Goal: Transaction & Acquisition: Purchase product/service

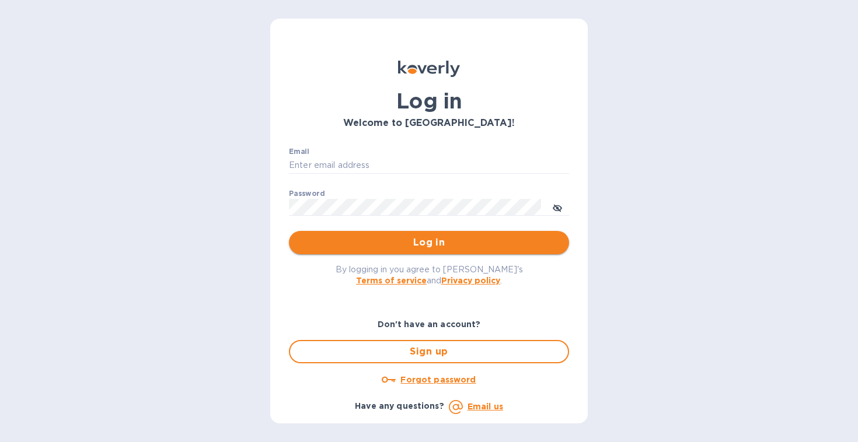
type input "[EMAIL_ADDRESS][DOMAIN_NAME]"
click at [447, 241] on span "Log in" at bounding box center [428, 243] width 261 height 14
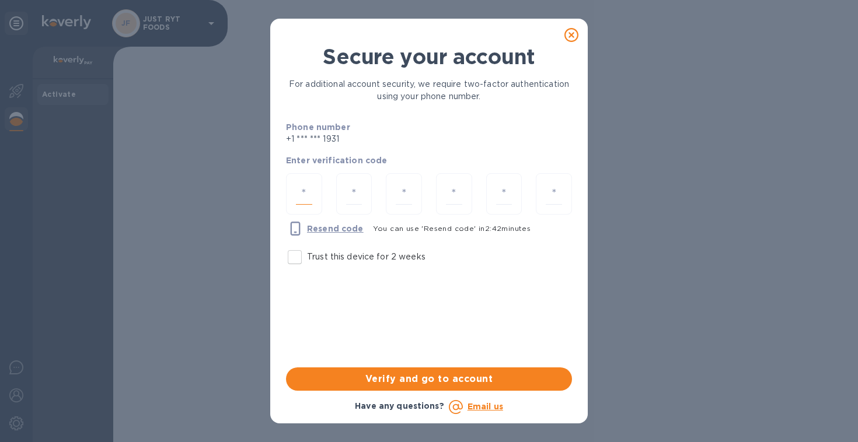
click at [307, 194] on input "number" at bounding box center [304, 194] width 16 height 22
type input "3"
type input "6"
type input "2"
type input "1"
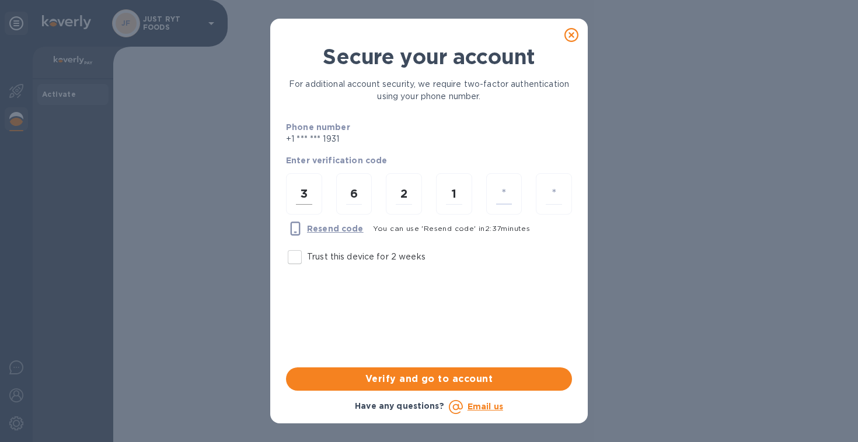
type input "5"
type input "0"
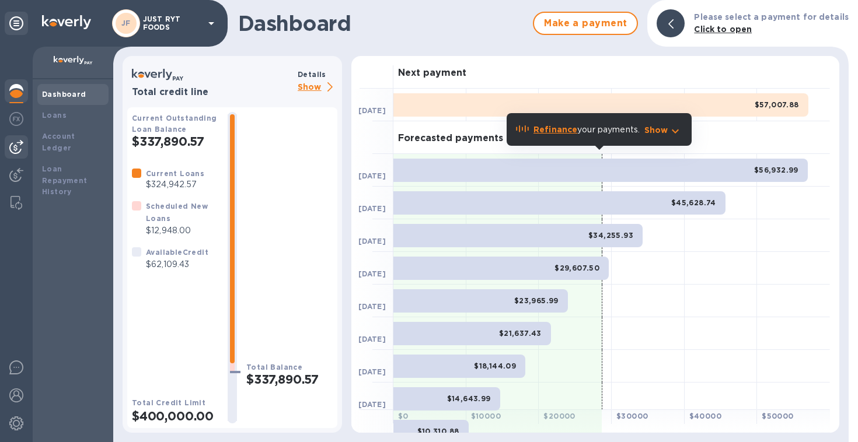
click at [16, 148] on img at bounding box center [16, 147] width 14 height 14
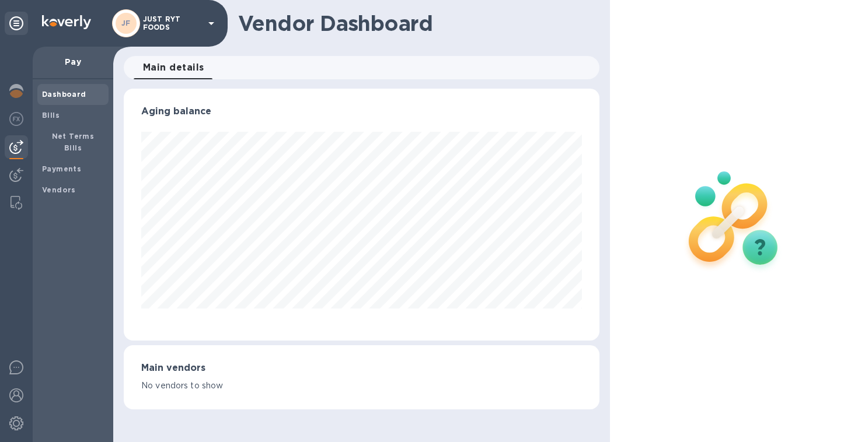
scroll to position [583237, 583018]
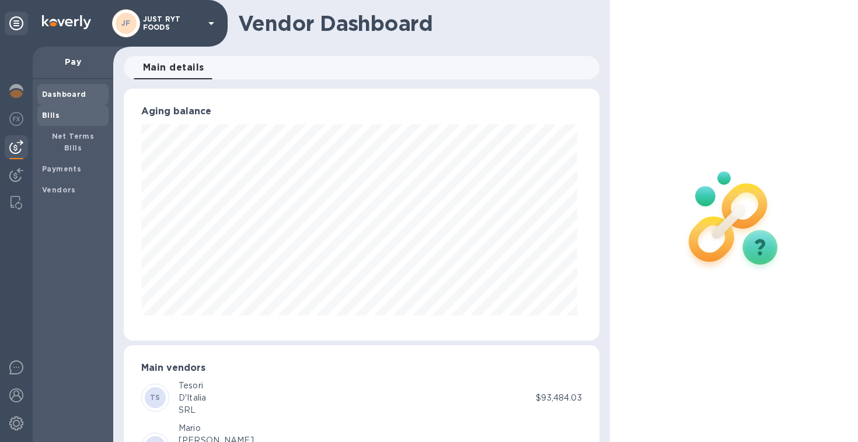
click at [53, 107] on div "Bills" at bounding box center [72, 115] width 71 height 21
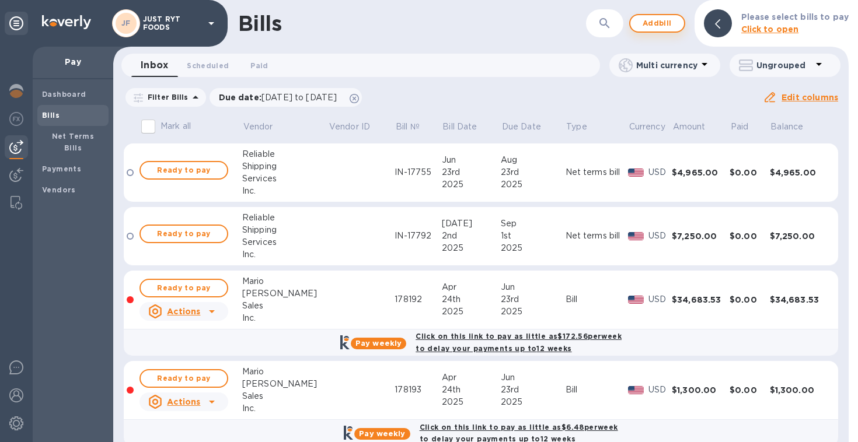
click at [668, 25] on span "Add bill" at bounding box center [657, 23] width 35 height 14
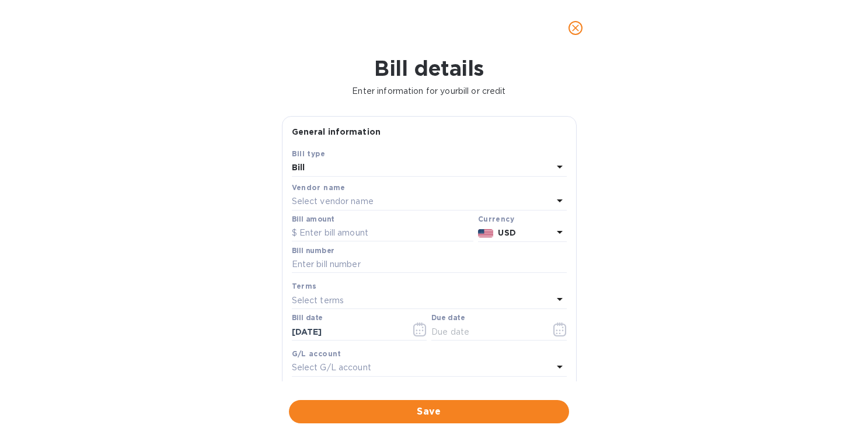
click at [368, 208] on p "Select vendor name" at bounding box center [333, 201] width 82 height 12
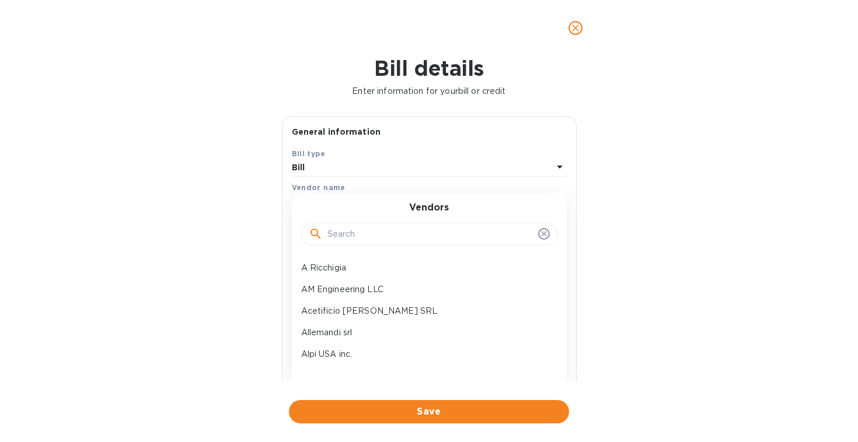
click at [357, 230] on input "text" at bounding box center [430, 235] width 206 height 18
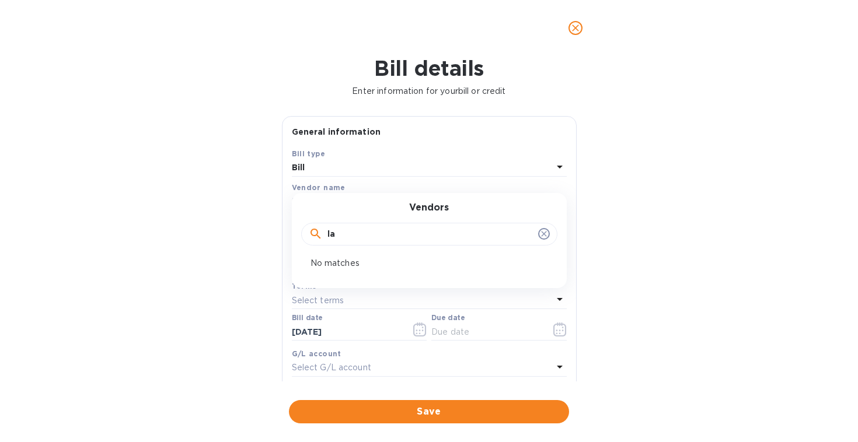
type input "l"
type input "tar"
click at [338, 284] on p "Le Vie Del Tartufo SRL" at bounding box center [424, 290] width 247 height 12
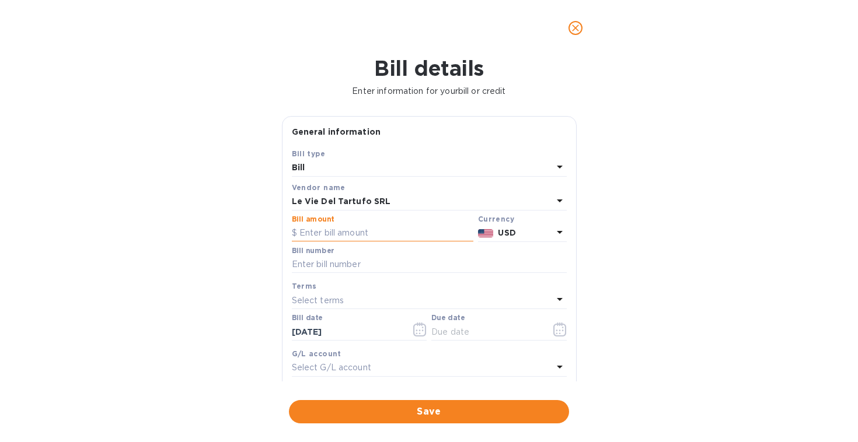
click at [394, 237] on input "text" at bounding box center [382, 234] width 181 height 18
type input "22,848.78"
click at [522, 225] on div "USD" at bounding box center [524, 233] width 59 height 17
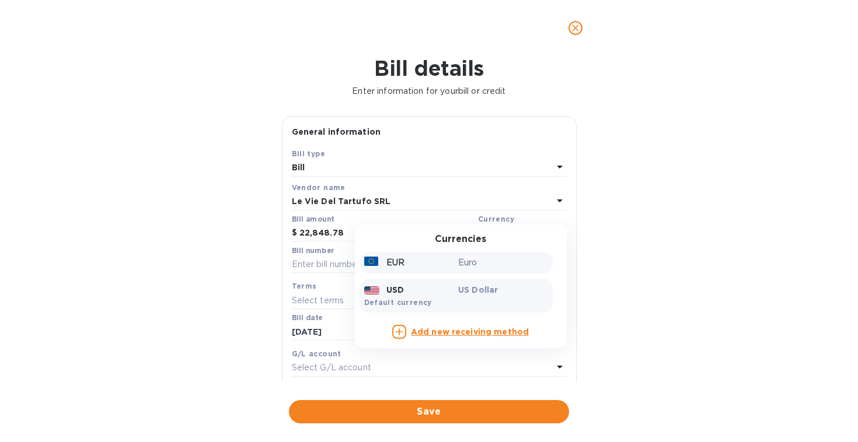
click at [502, 262] on p "Euro" at bounding box center [503, 263] width 90 height 12
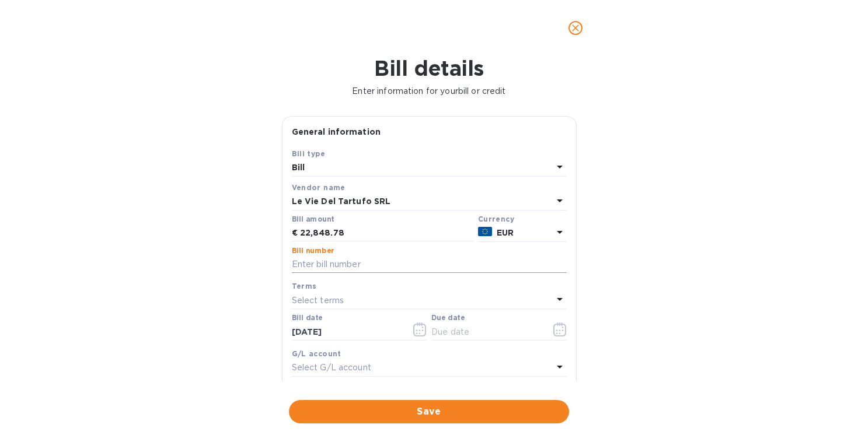
click at [478, 262] on input "text" at bounding box center [429, 265] width 275 height 18
type input "522"
click at [417, 326] on icon "button" at bounding box center [419, 330] width 13 height 14
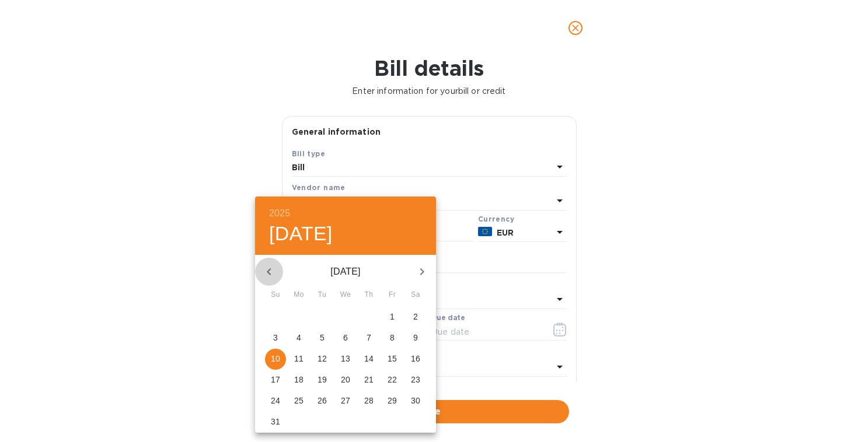
click at [271, 267] on icon "button" at bounding box center [269, 272] width 14 height 14
click at [394, 358] on p "16" at bounding box center [391, 359] width 9 height 12
type input "[DATE]"
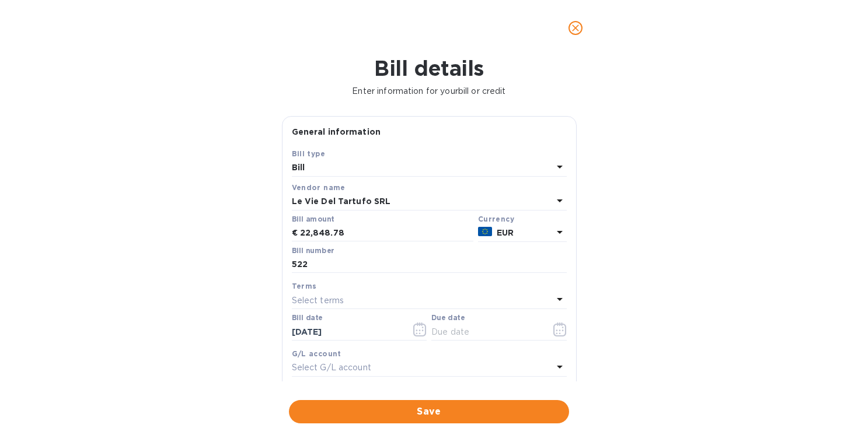
click at [386, 300] on div "Select terms" at bounding box center [422, 300] width 261 height 16
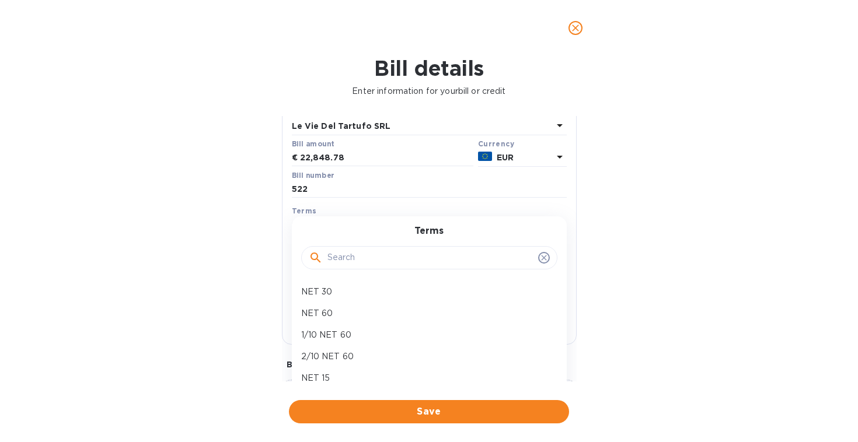
scroll to position [76, 0]
click at [324, 309] on p "NET 60" at bounding box center [424, 312] width 247 height 12
type input "[DATE]"
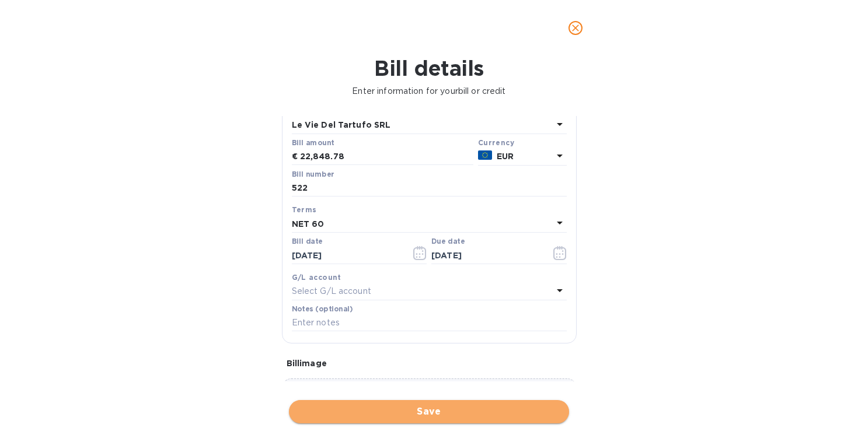
click at [462, 410] on span "Save" at bounding box center [428, 412] width 261 height 14
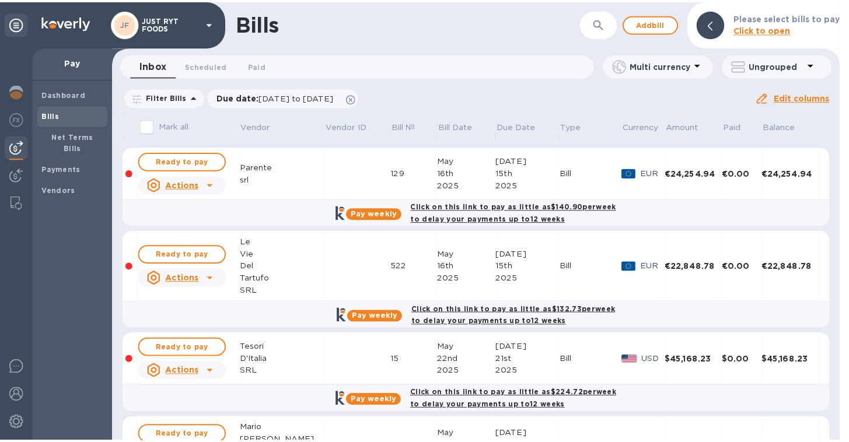
scroll to position [306, 0]
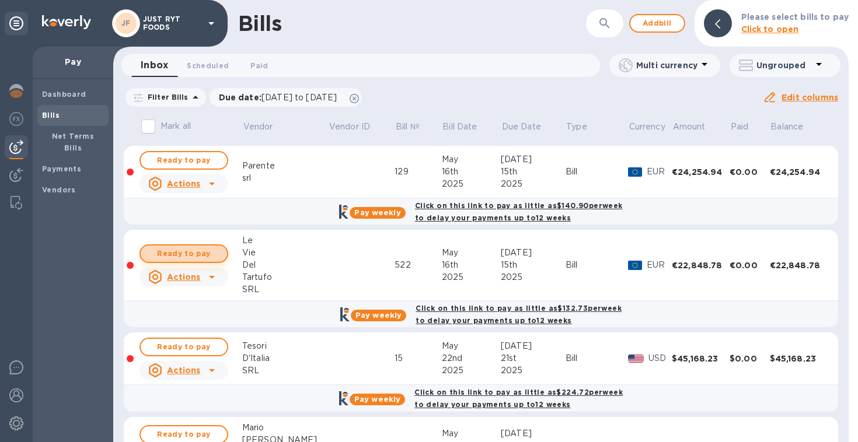
click at [180, 253] on span "Ready to pay" at bounding box center [184, 254] width 68 height 14
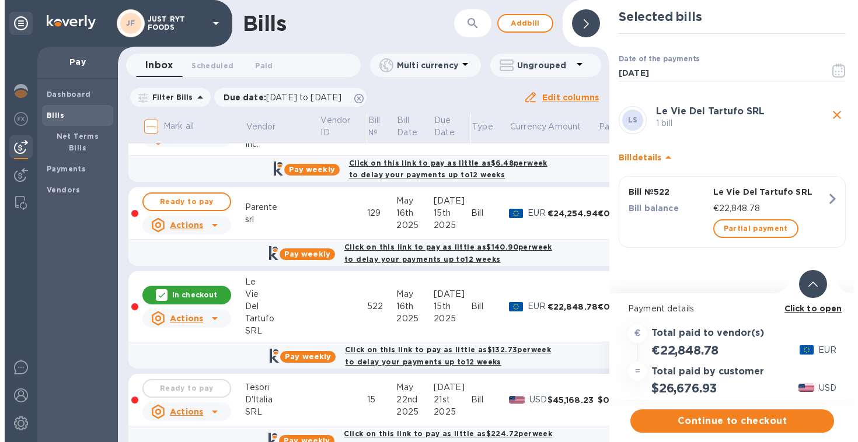
scroll to position [260, 0]
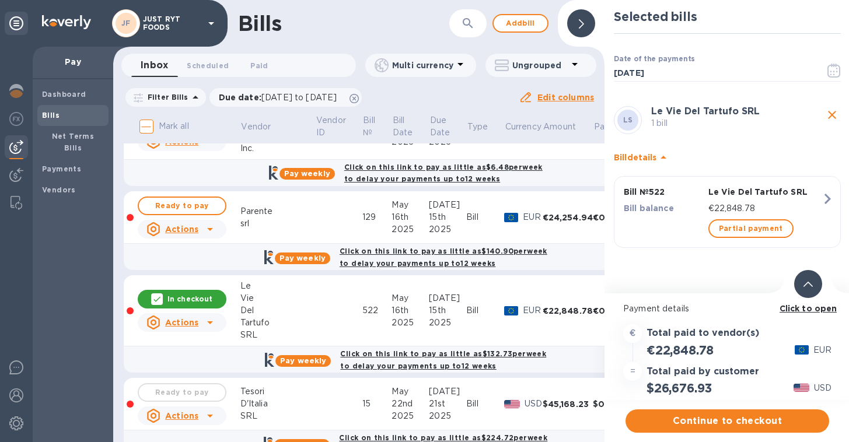
click at [815, 282] on div at bounding box center [808, 284] width 28 height 28
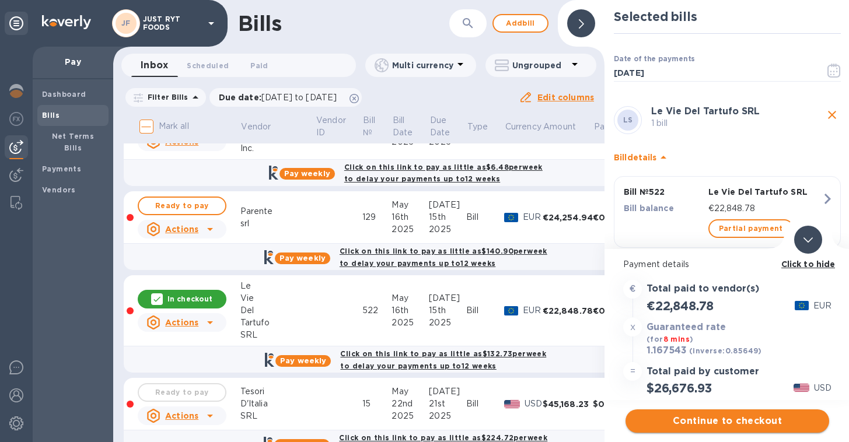
click at [728, 420] on span "Continue to checkout" at bounding box center [727, 421] width 185 height 14
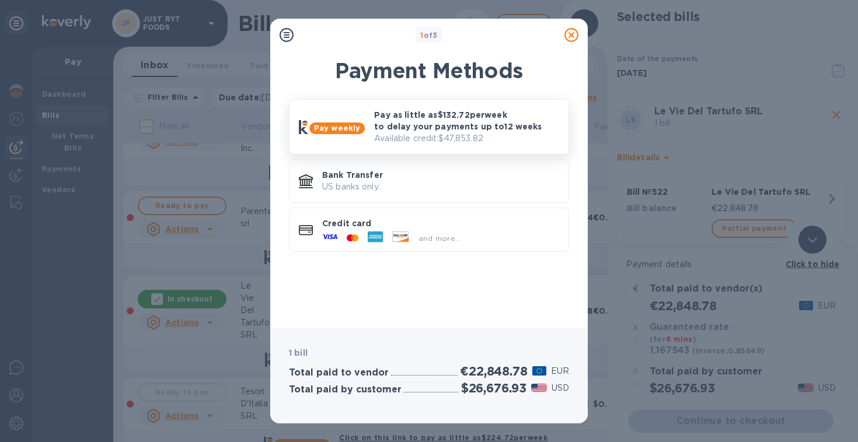
click at [443, 135] on p "Available credit: $47,853.82" at bounding box center [466, 138] width 185 height 12
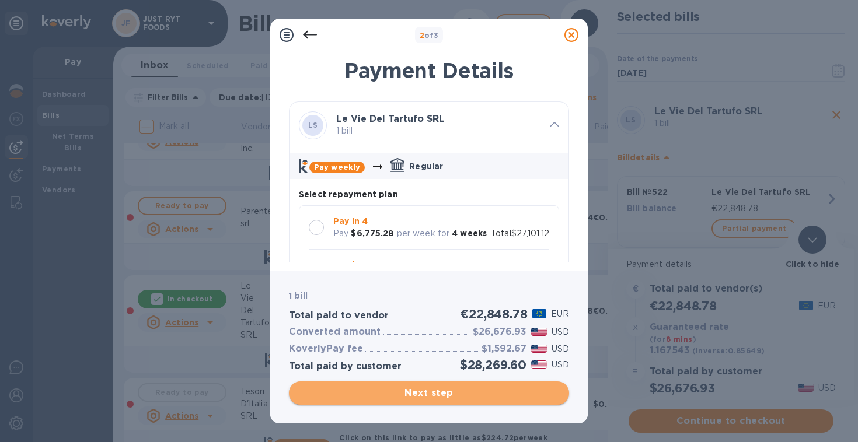
click at [428, 396] on span "Next step" at bounding box center [428, 393] width 261 height 14
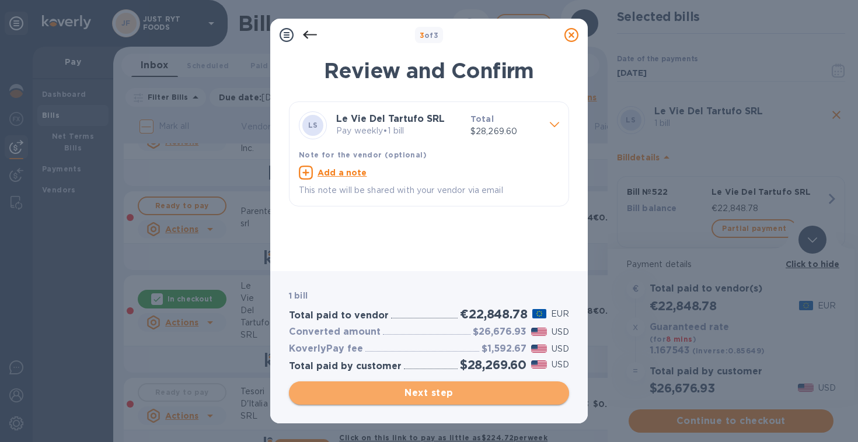
click at [429, 395] on span "Next step" at bounding box center [428, 393] width 261 height 14
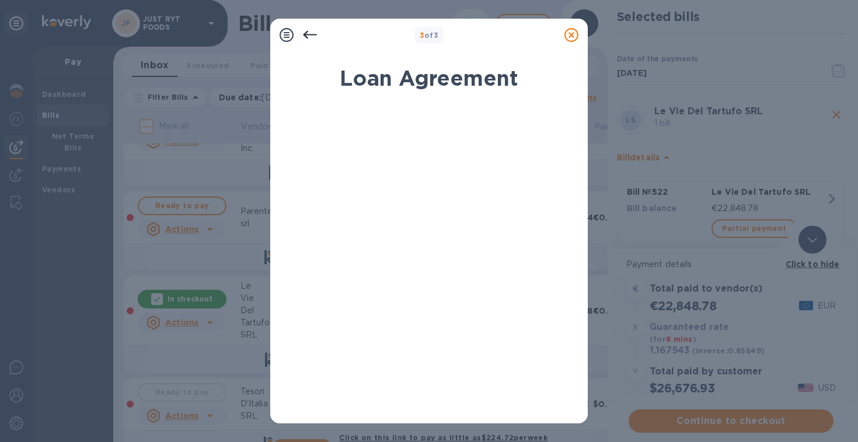
scroll to position [222, 0]
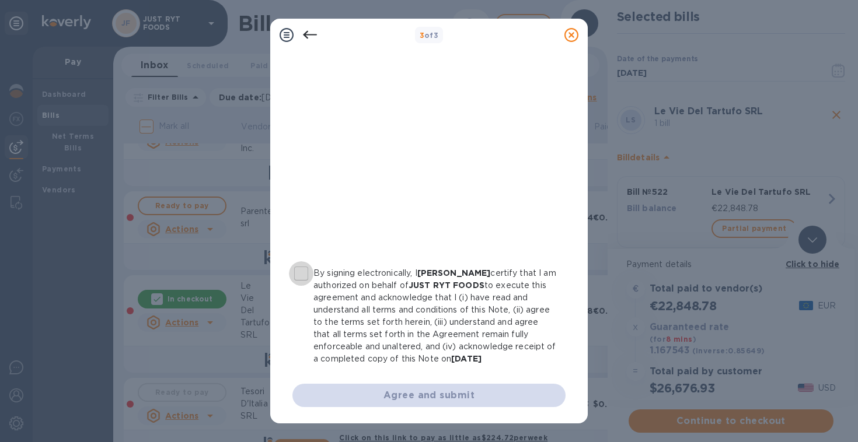
click at [302, 261] on input "By signing electronically, I [PERSON_NAME] certify that I am authorized on beha…" at bounding box center [301, 273] width 25 height 25
checkbox input "true"
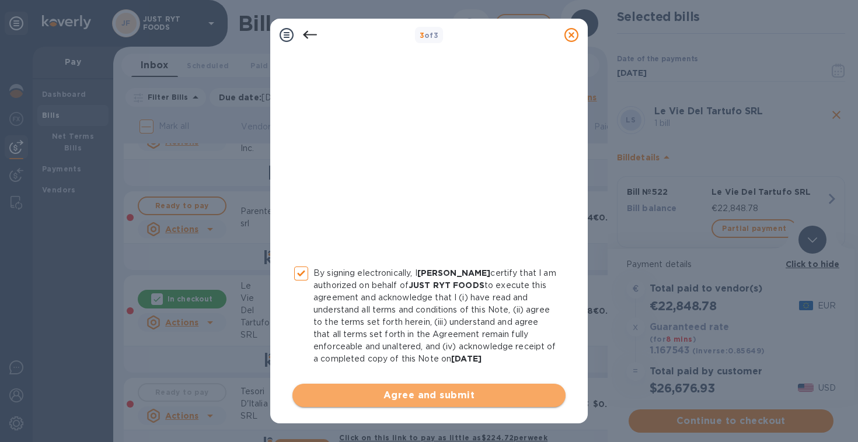
click at [475, 385] on button "Agree and submit" at bounding box center [428, 395] width 273 height 23
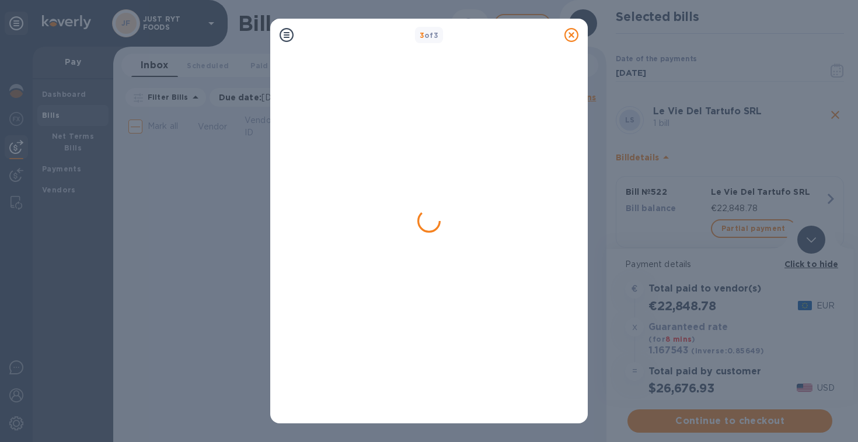
scroll to position [0, 0]
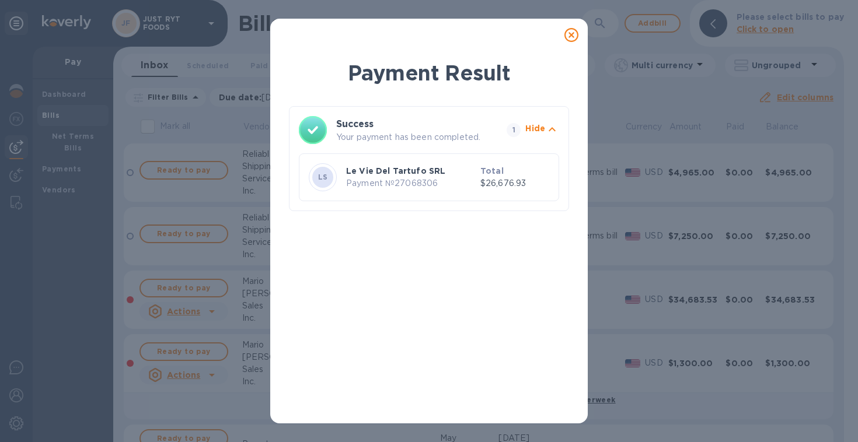
click at [569, 35] on icon at bounding box center [571, 35] width 14 height 14
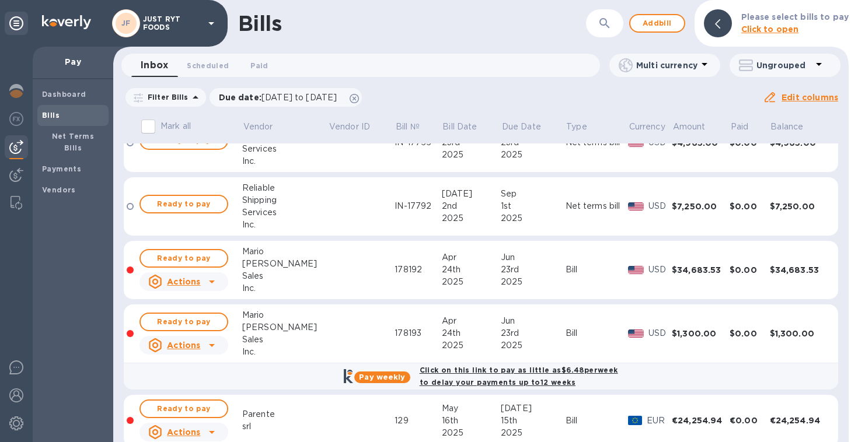
scroll to position [37, 0]
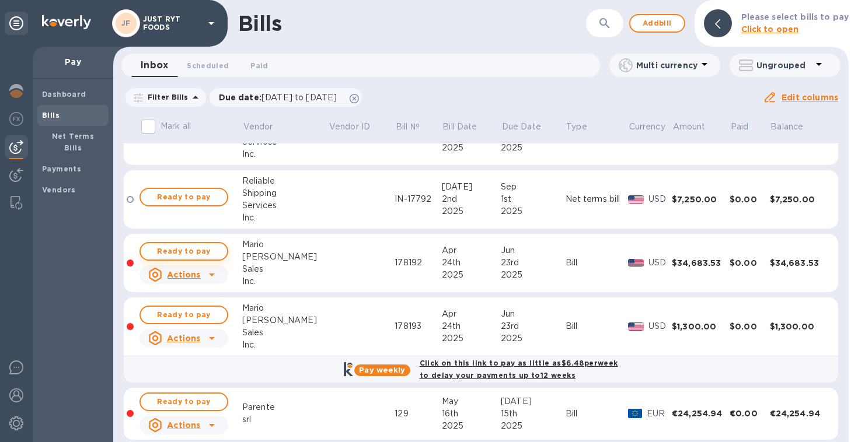
click at [187, 249] on span "Ready to pay" at bounding box center [184, 251] width 68 height 14
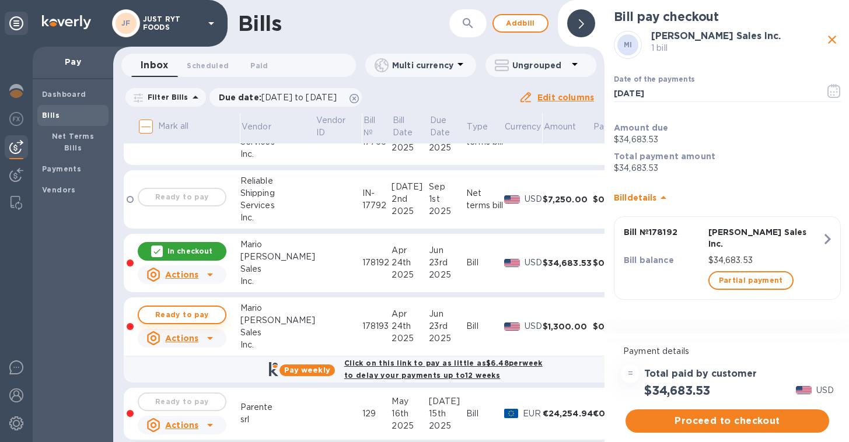
click at [176, 315] on span "Ready to pay" at bounding box center [182, 315] width 68 height 14
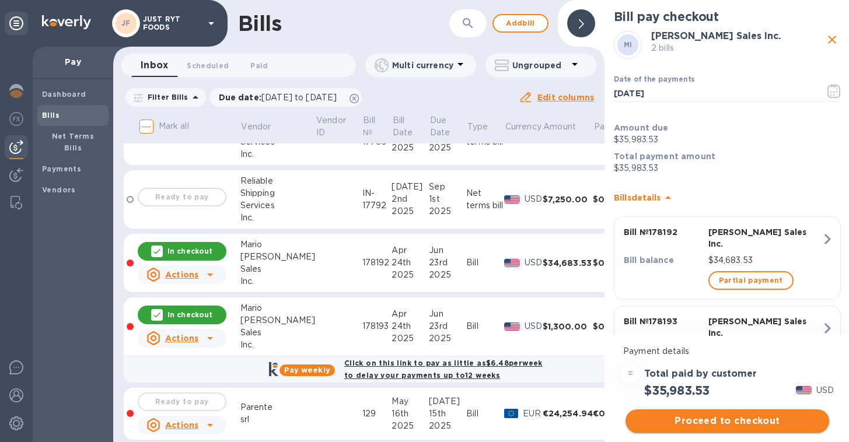
click at [697, 418] on span "Proceed to checkout" at bounding box center [727, 421] width 185 height 14
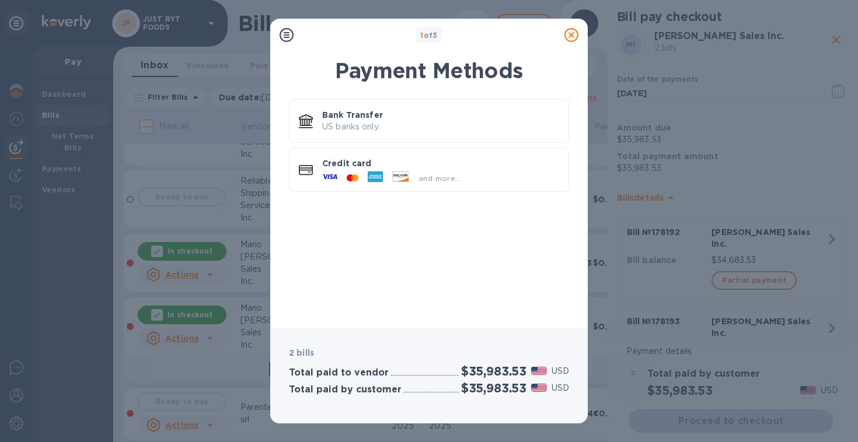
click at [571, 32] on icon at bounding box center [571, 35] width 14 height 14
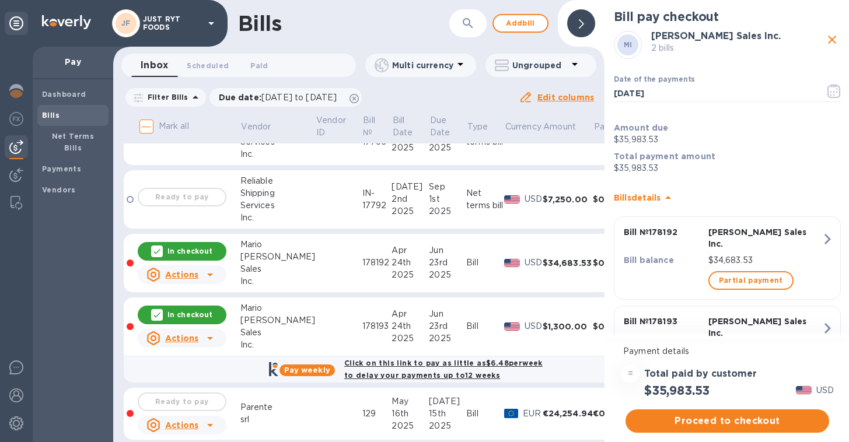
click at [195, 247] on p "In checkout" at bounding box center [189, 251] width 45 height 10
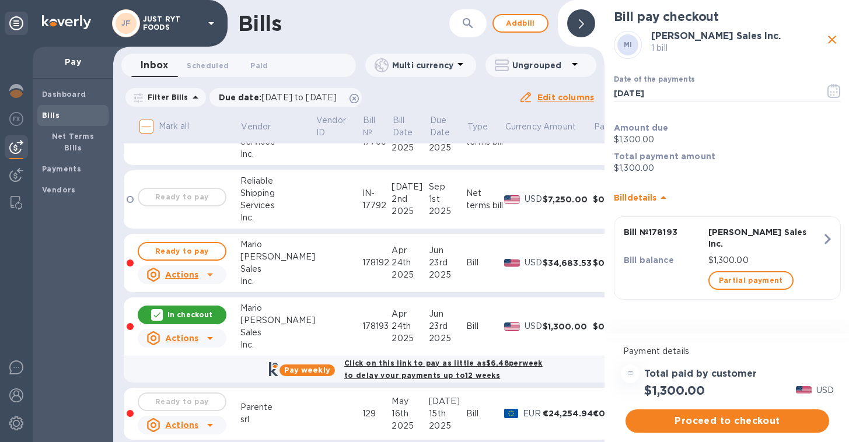
click at [197, 316] on p "In checkout" at bounding box center [189, 315] width 45 height 10
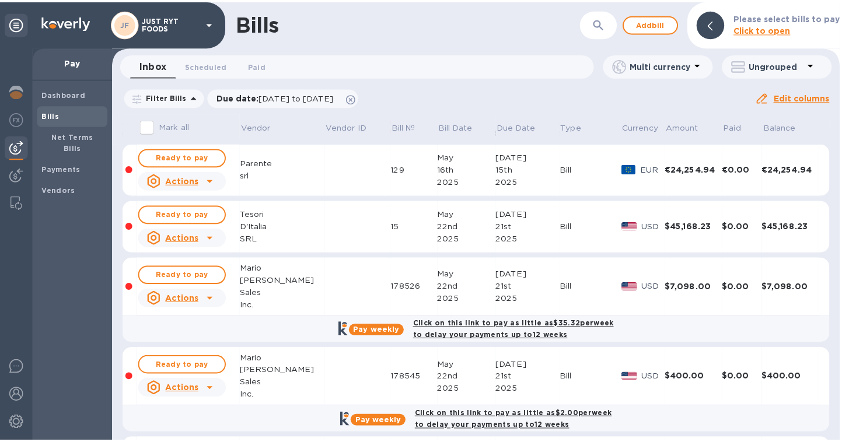
scroll to position [282, 0]
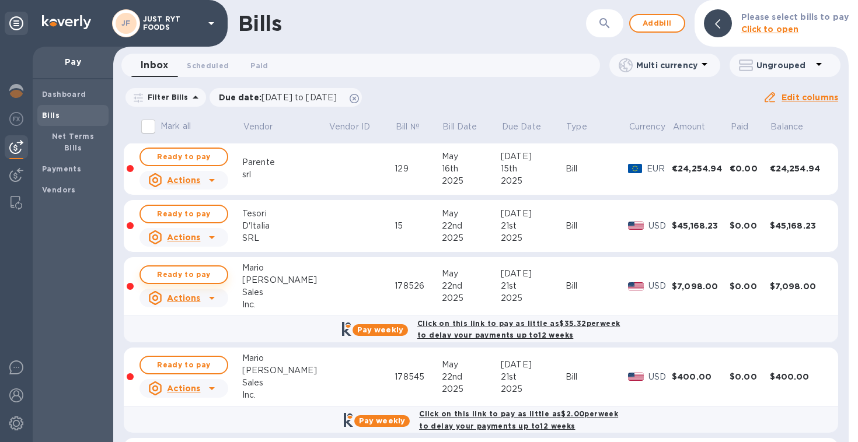
click at [209, 277] on span "Ready to pay" at bounding box center [184, 275] width 68 height 14
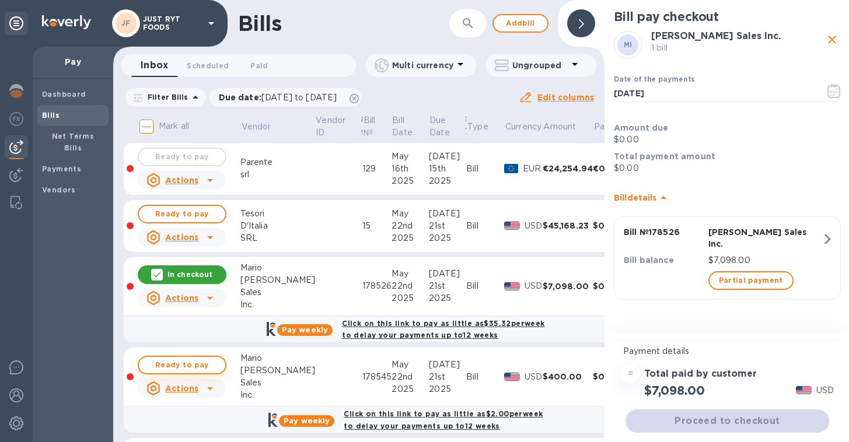
click at [193, 364] on span "Ready to pay" at bounding box center [182, 365] width 68 height 14
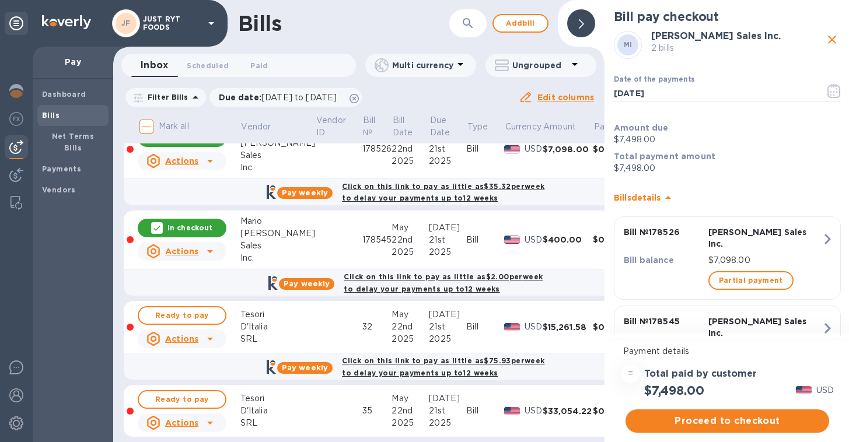
scroll to position [425, 0]
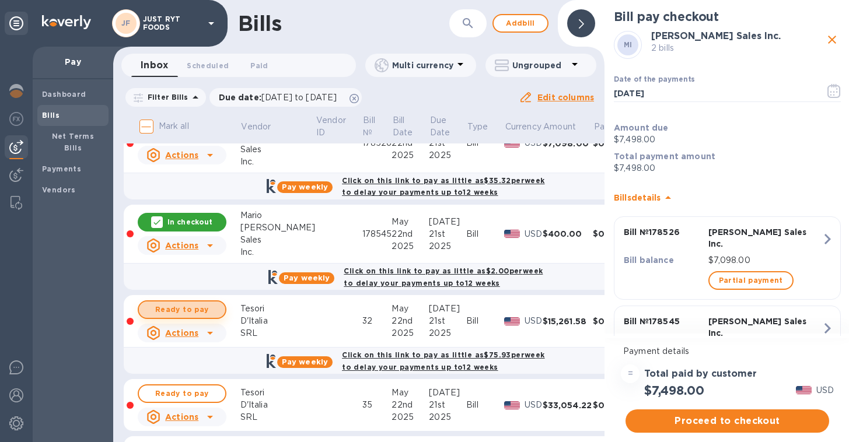
click at [186, 307] on span "Ready to pay" at bounding box center [182, 310] width 68 height 14
click at [710, 422] on span "Proceed to checkout" at bounding box center [727, 421] width 185 height 14
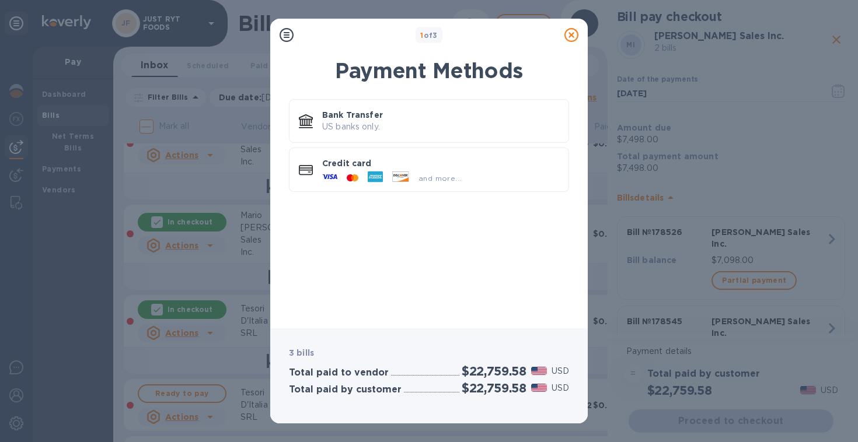
click at [570, 39] on icon at bounding box center [571, 35] width 14 height 14
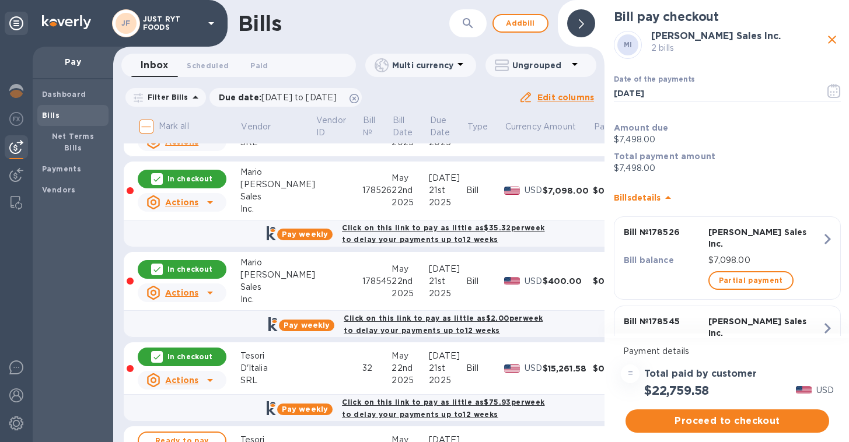
scroll to position [376, 0]
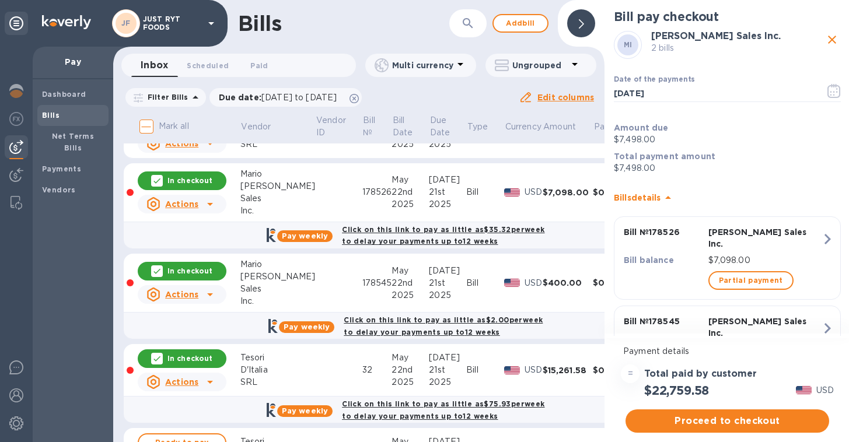
click at [205, 174] on div "In checkout" at bounding box center [182, 181] width 89 height 19
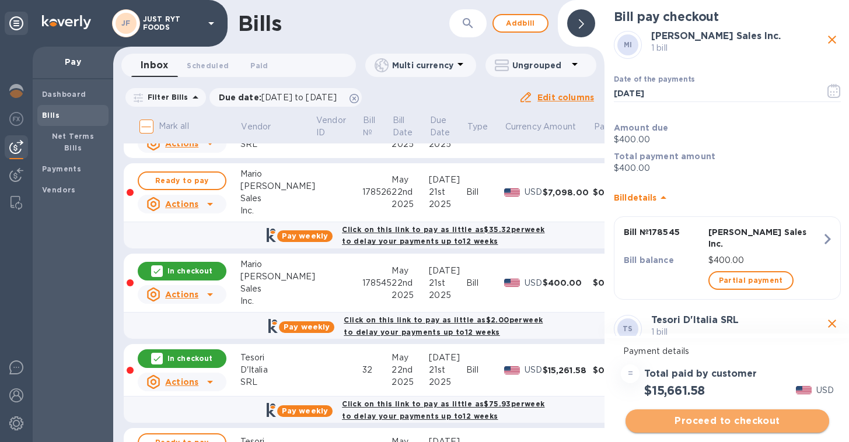
click at [725, 428] on button "Proceed to checkout" at bounding box center [727, 421] width 204 height 23
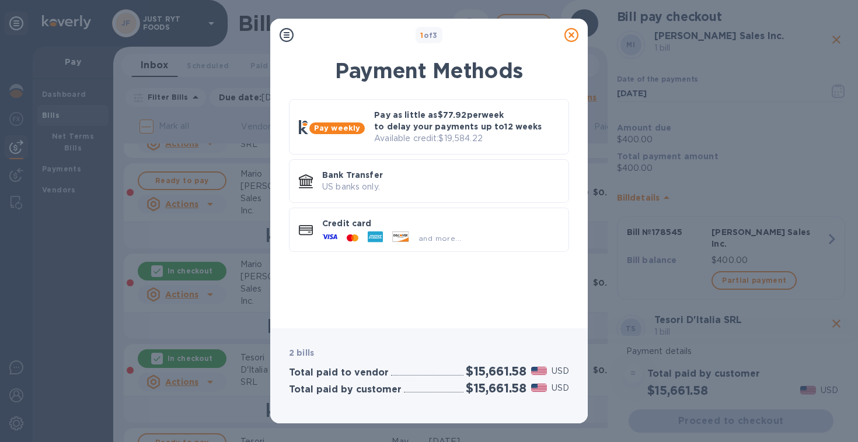
click at [569, 36] on icon at bounding box center [571, 35] width 14 height 14
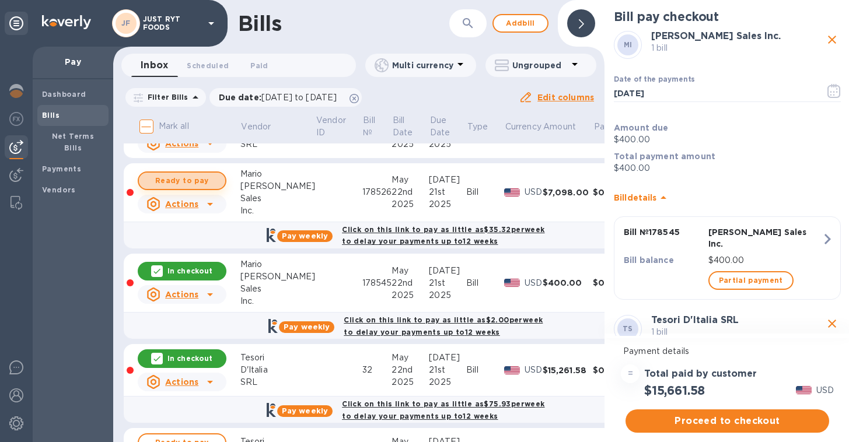
click at [202, 174] on span "Ready to pay" at bounding box center [182, 181] width 68 height 14
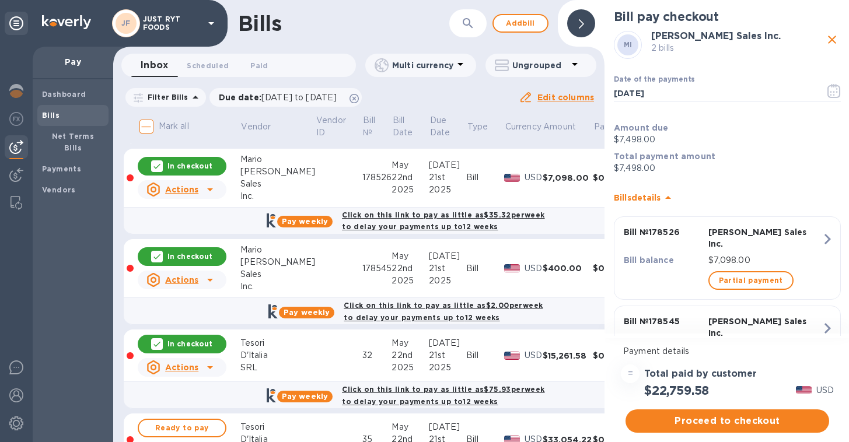
scroll to position [392, 0]
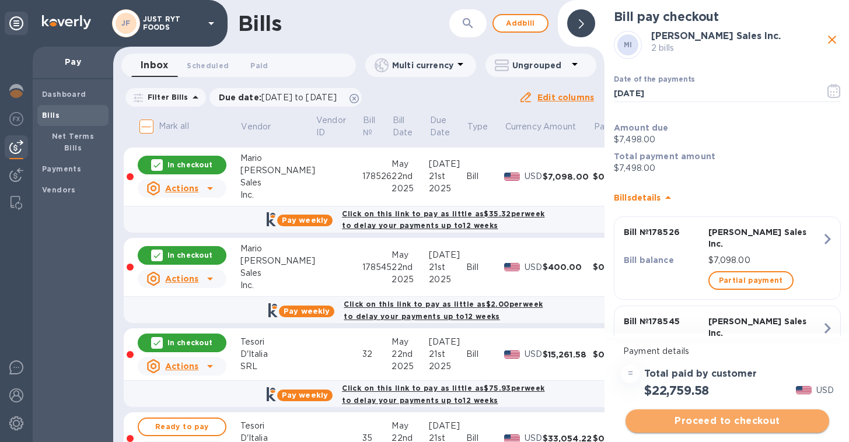
click at [720, 424] on span "Proceed to checkout" at bounding box center [727, 421] width 185 height 14
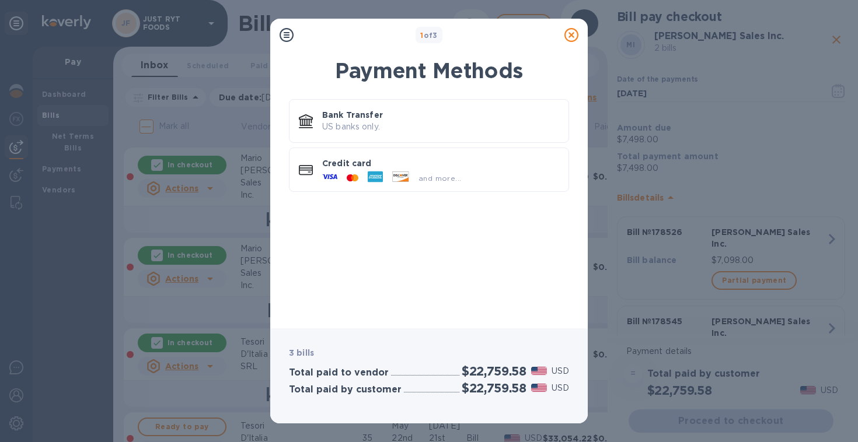
click at [569, 33] on icon at bounding box center [571, 35] width 14 height 14
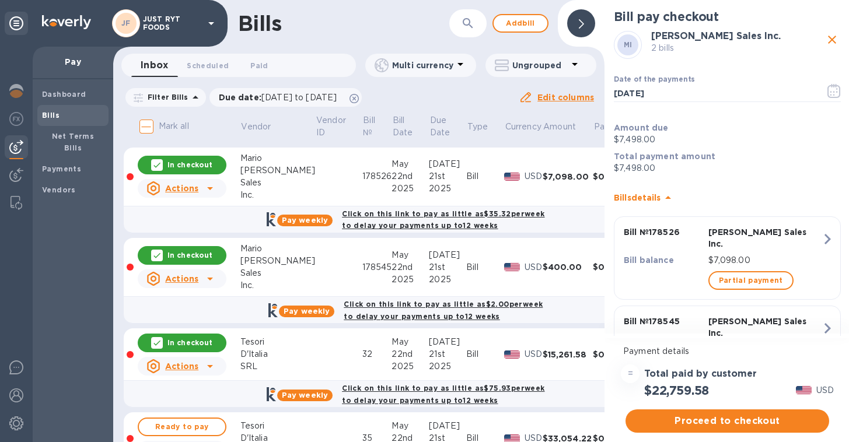
click at [198, 253] on p "In checkout" at bounding box center [189, 255] width 45 height 10
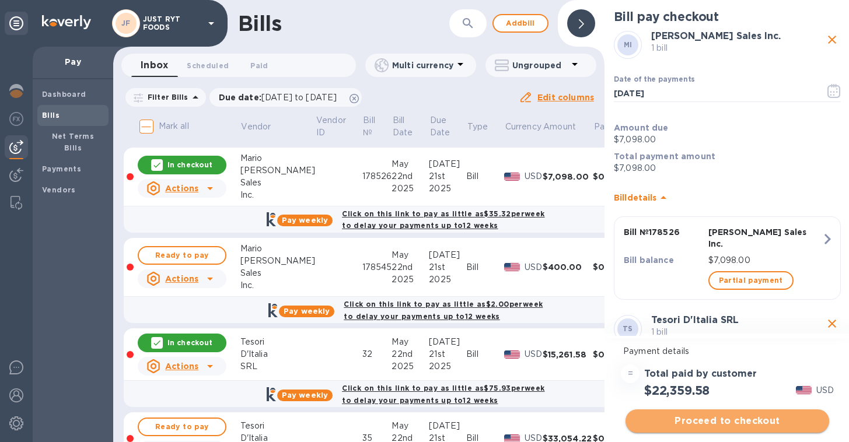
click at [712, 422] on span "Proceed to checkout" at bounding box center [727, 421] width 185 height 14
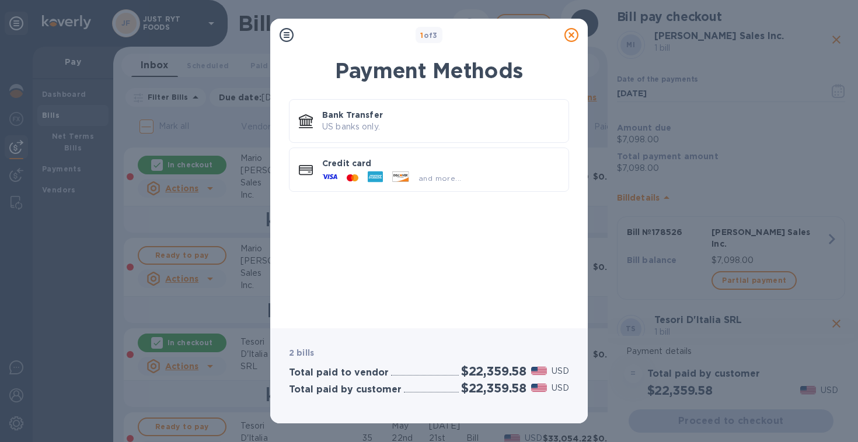
click at [572, 35] on icon at bounding box center [571, 35] width 14 height 14
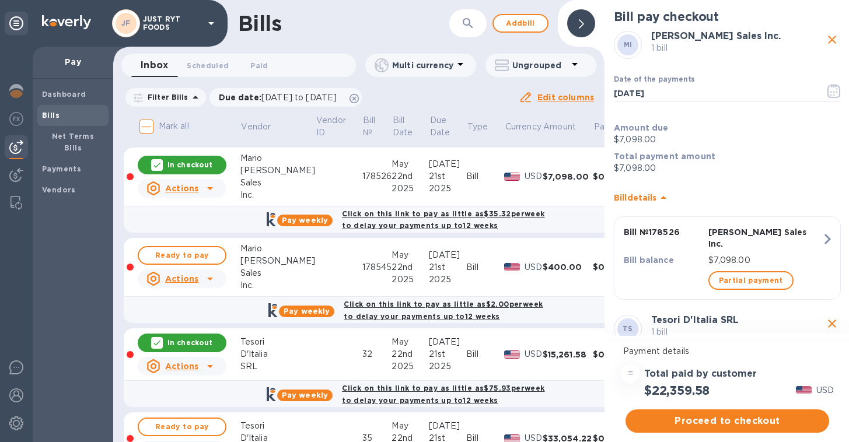
click at [157, 162] on icon at bounding box center [156, 164] width 9 height 9
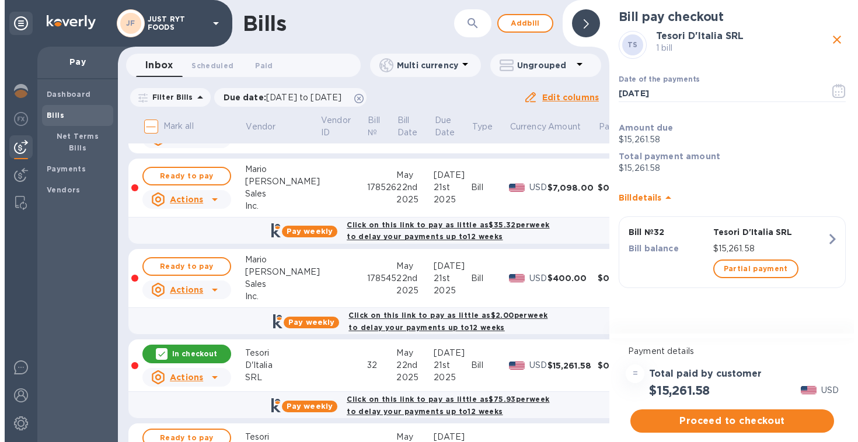
scroll to position [382, 0]
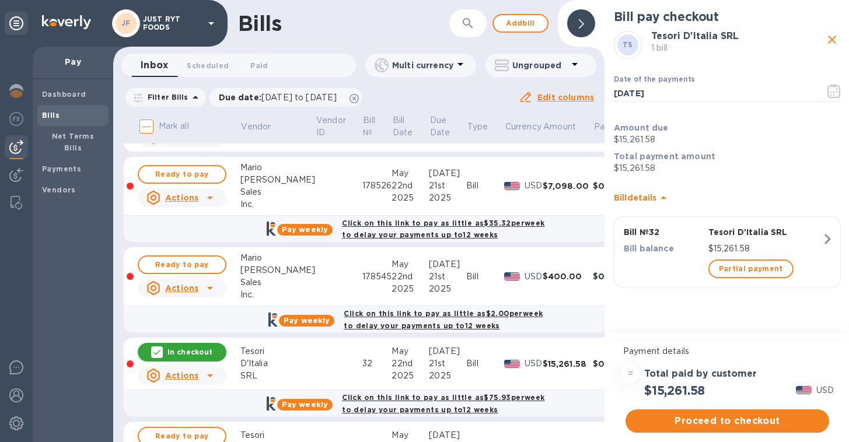
click at [190, 352] on p "In checkout" at bounding box center [189, 352] width 45 height 10
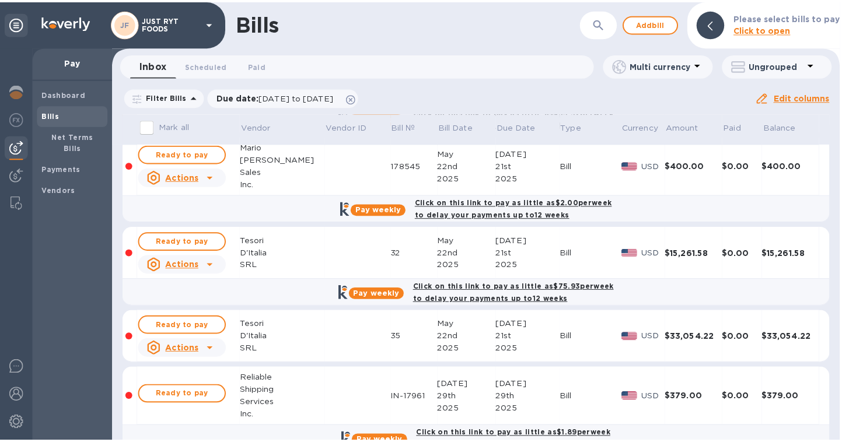
scroll to position [494, 0]
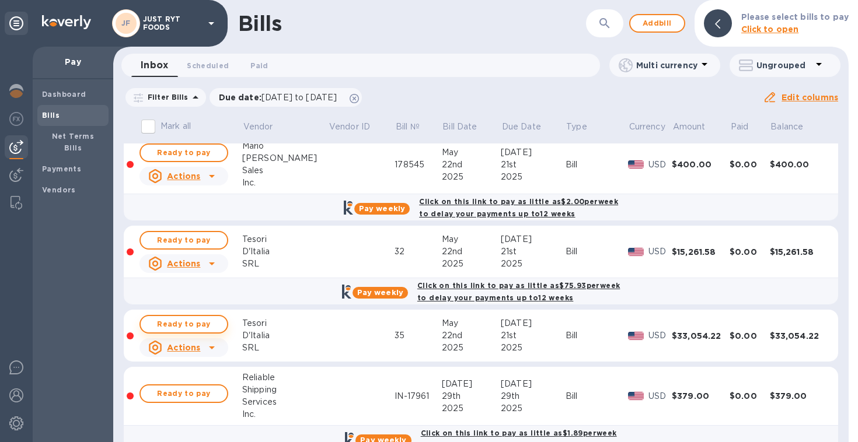
click at [195, 326] on span "Ready to pay" at bounding box center [184, 324] width 68 height 14
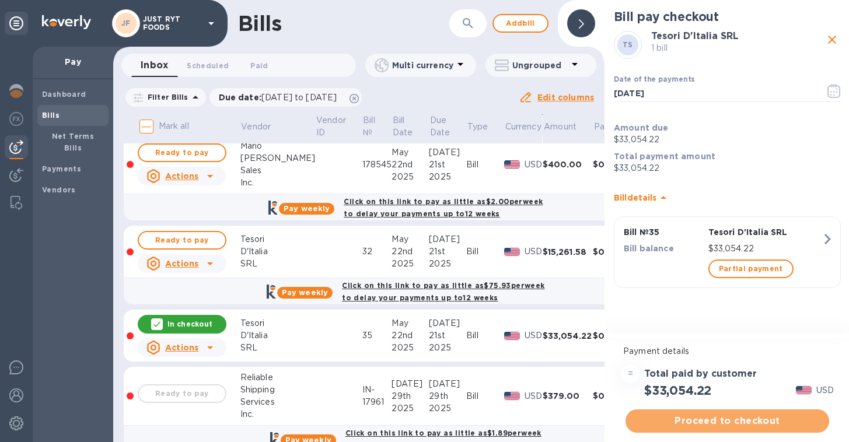
click at [709, 421] on span "Proceed to checkout" at bounding box center [727, 421] width 185 height 14
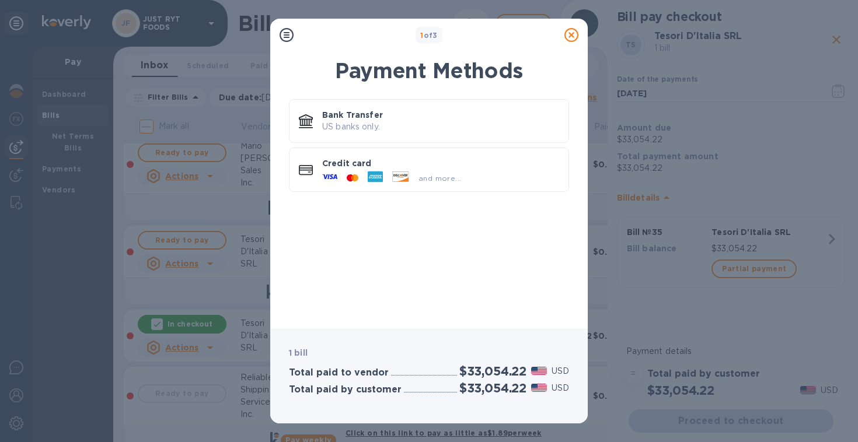
click at [574, 33] on icon at bounding box center [571, 35] width 14 height 14
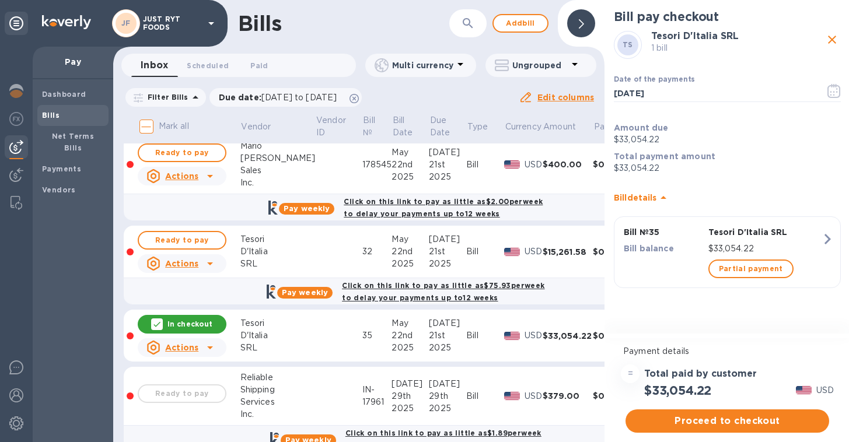
click at [176, 324] on p "In checkout" at bounding box center [189, 324] width 45 height 10
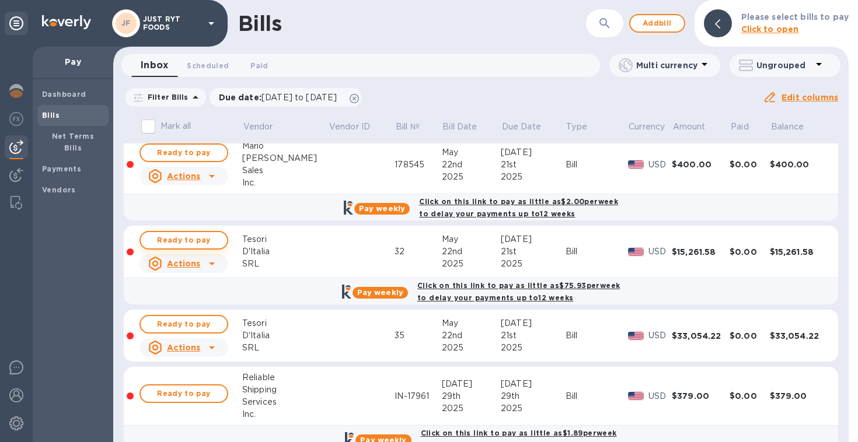
click at [183, 245] on span "Ready to pay" at bounding box center [184, 240] width 68 height 14
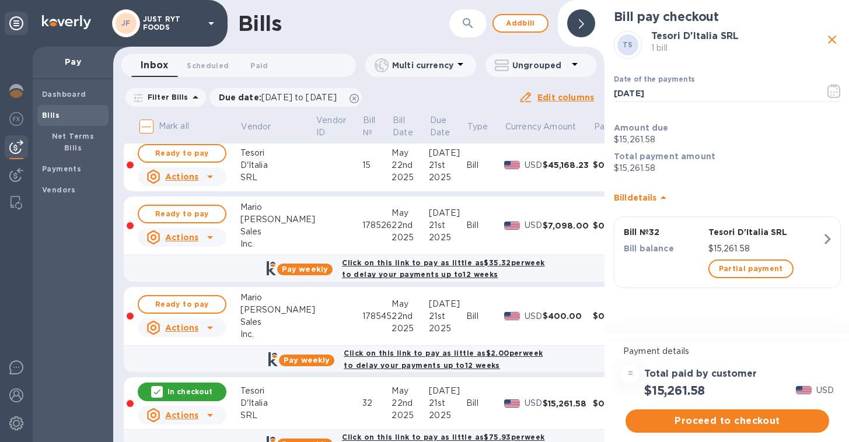
scroll to position [341, 0]
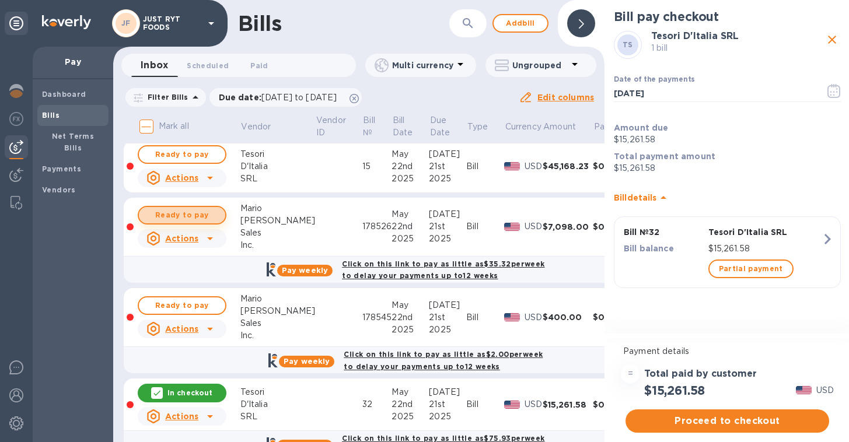
click at [202, 207] on button "Ready to pay" at bounding box center [182, 215] width 89 height 19
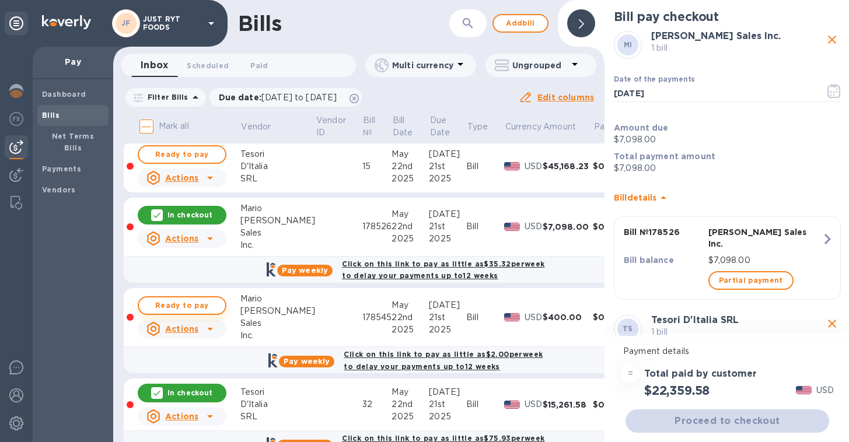
click at [193, 305] on span "Ready to pay" at bounding box center [182, 306] width 68 height 14
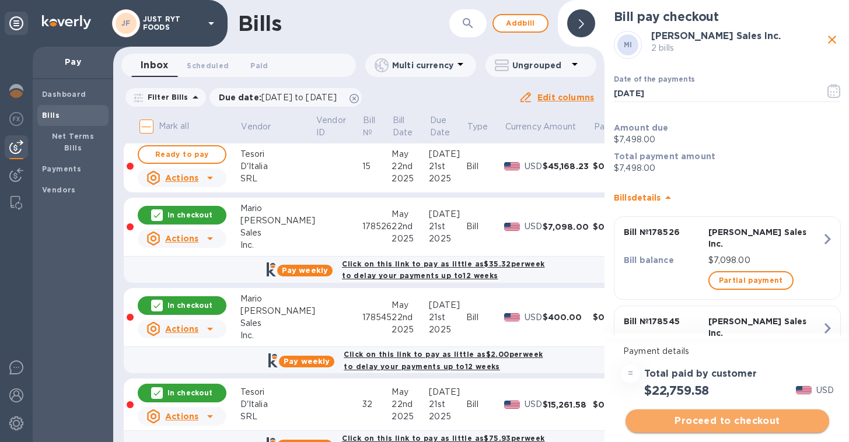
click at [708, 414] on span "Proceed to checkout" at bounding box center [727, 421] width 185 height 14
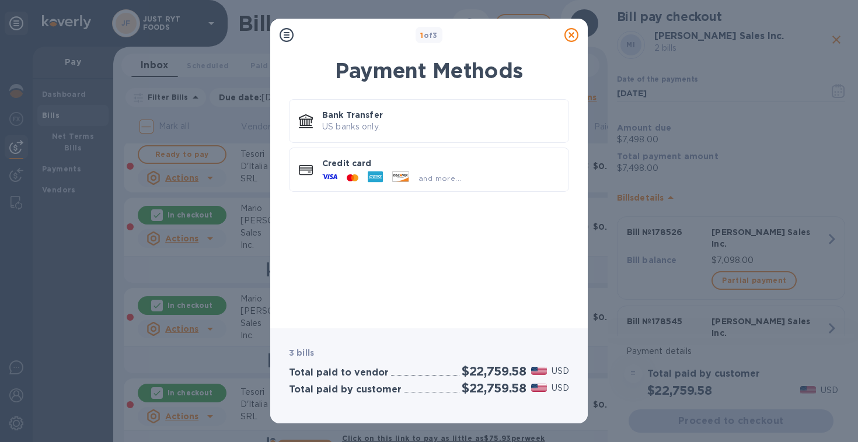
click at [569, 36] on icon at bounding box center [571, 35] width 14 height 14
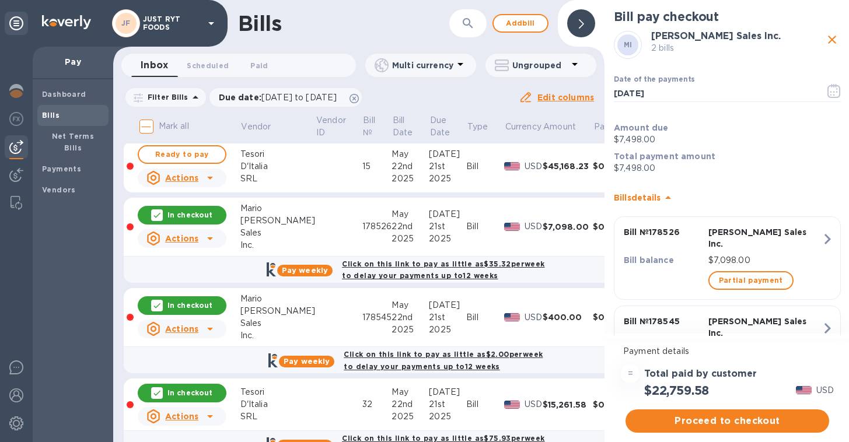
click at [206, 303] on p "In checkout" at bounding box center [189, 305] width 45 height 10
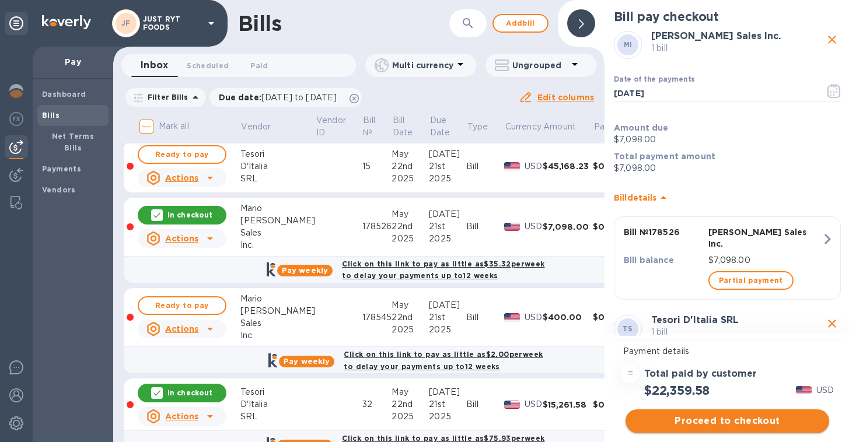
click at [711, 422] on span "Proceed to checkout" at bounding box center [727, 421] width 185 height 14
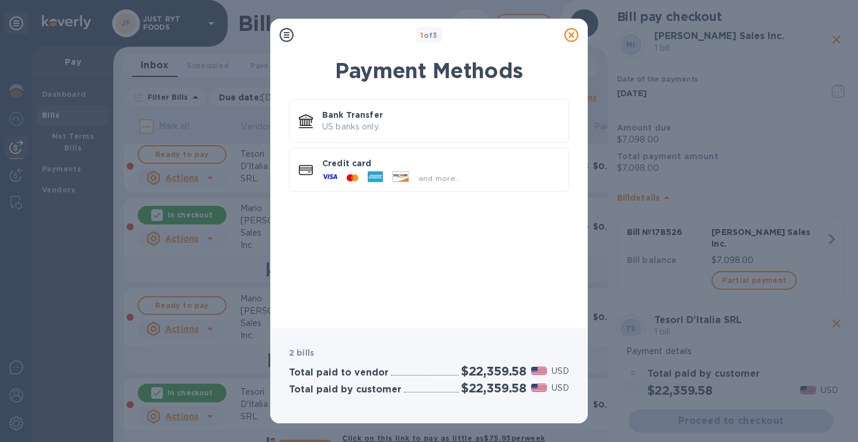
click at [573, 38] on icon at bounding box center [571, 35] width 14 height 14
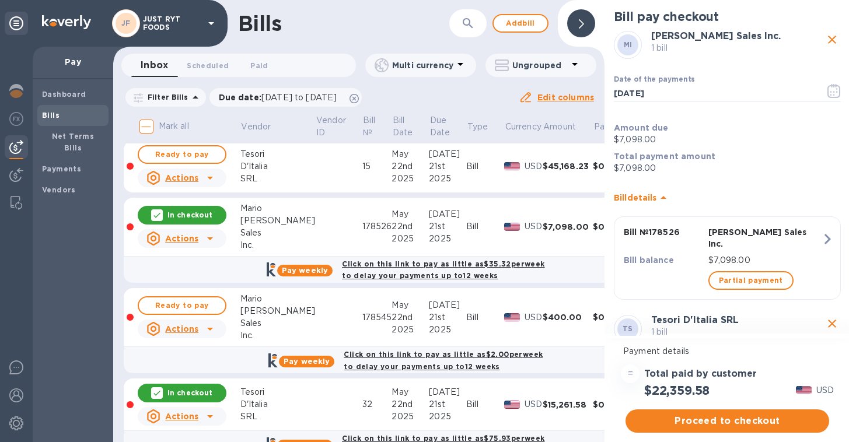
click at [174, 212] on p "In checkout" at bounding box center [189, 215] width 45 height 10
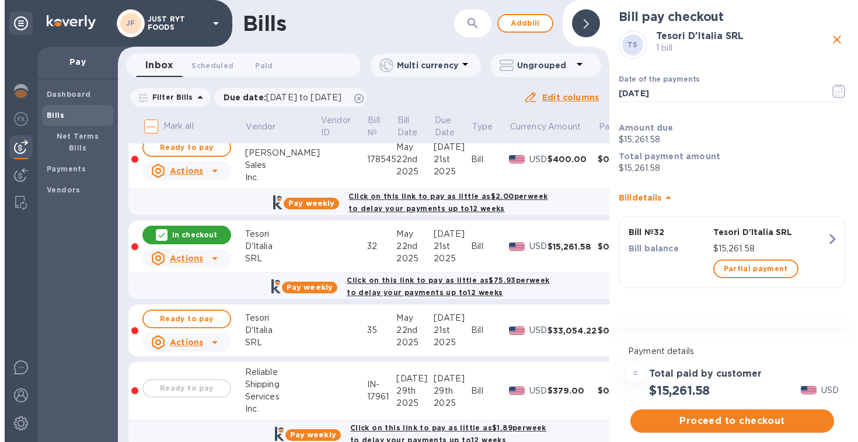
scroll to position [529, 0]
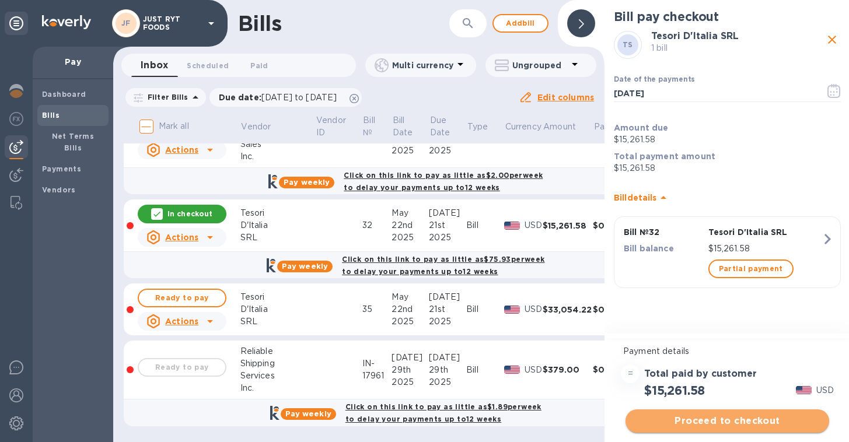
click at [694, 422] on span "Proceed to checkout" at bounding box center [727, 421] width 185 height 14
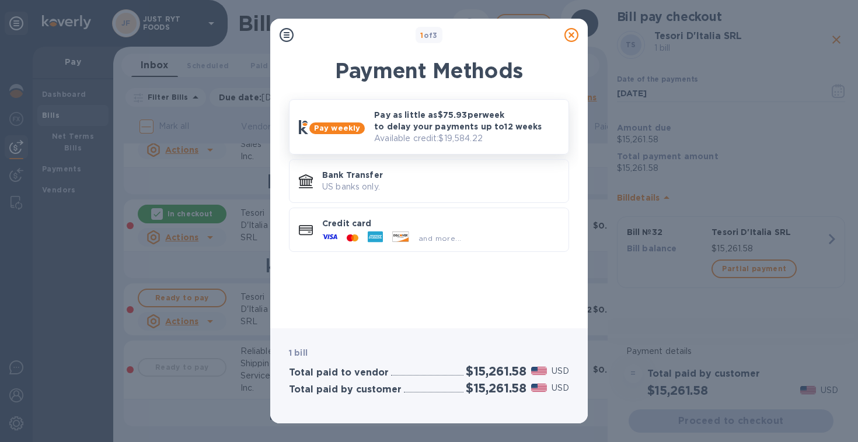
click at [478, 126] on p "Pay as little as $75.93 per week to delay your payments up to 12 weeks" at bounding box center [466, 120] width 185 height 23
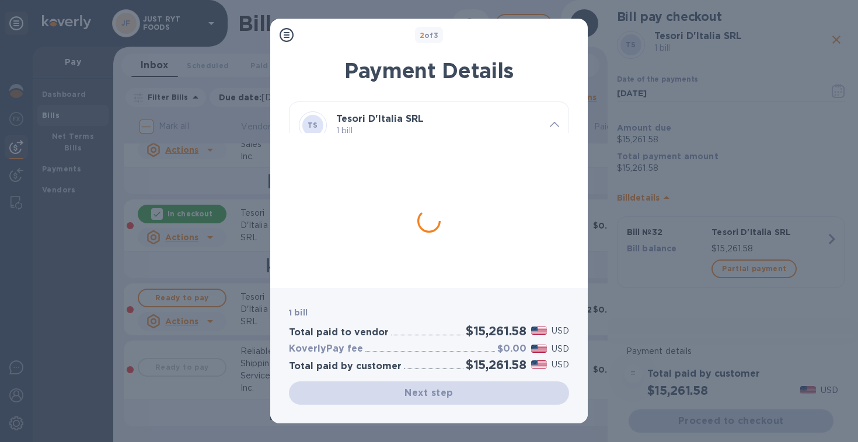
scroll to position [11, 0]
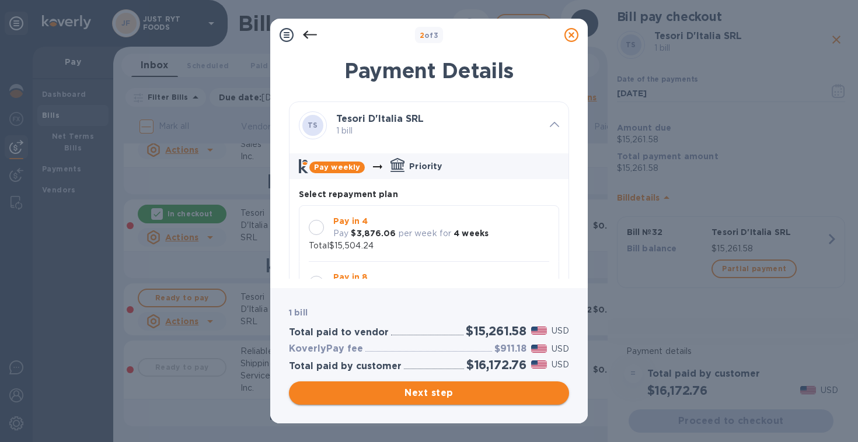
click at [484, 390] on span "Next step" at bounding box center [428, 393] width 261 height 14
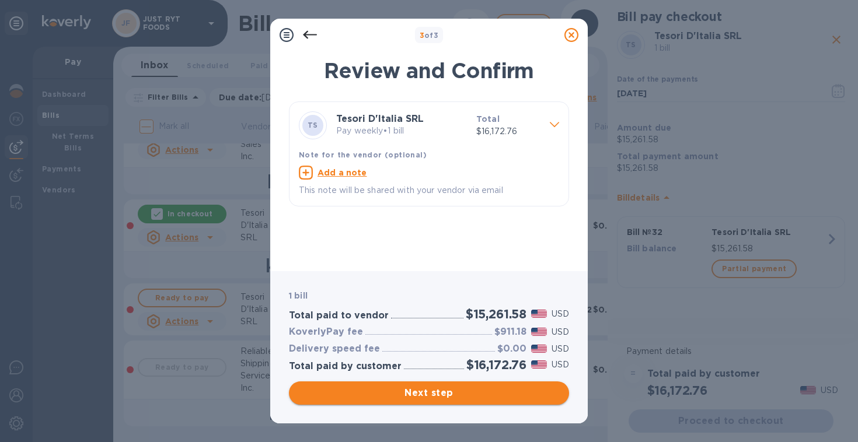
click at [441, 392] on span "Next step" at bounding box center [428, 393] width 261 height 14
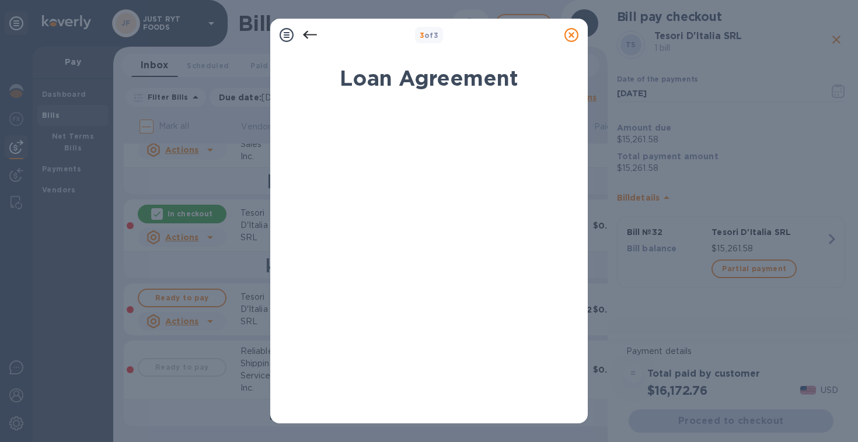
scroll to position [222, 0]
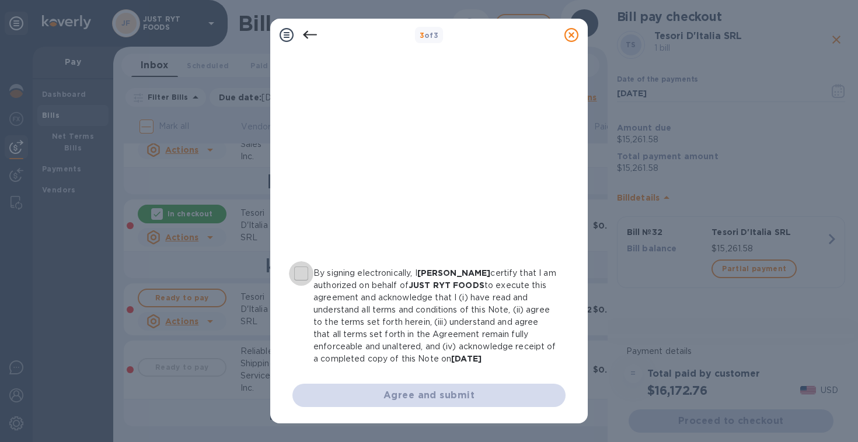
drag, startPoint x: 303, startPoint y: 263, endPoint x: 324, endPoint y: 271, distance: 22.5
click at [303, 262] on input "By signing electronically, I [PERSON_NAME] certify that I am authorized on beha…" at bounding box center [301, 273] width 25 height 25
checkbox input "true"
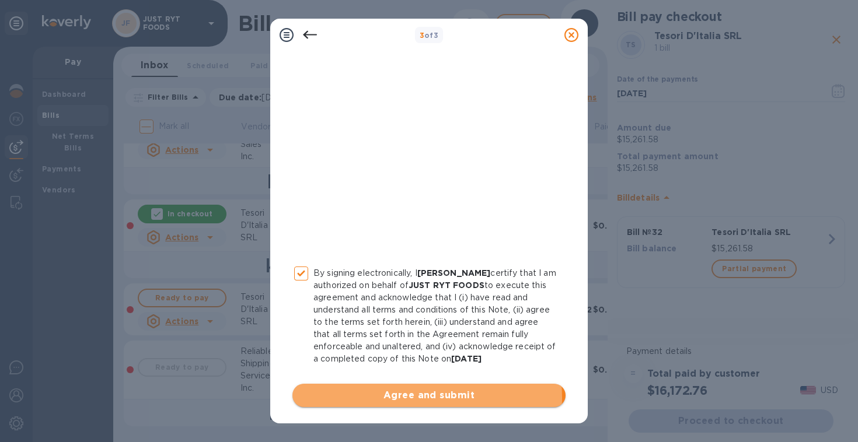
click at [409, 398] on span "Agree and submit" at bounding box center [429, 396] width 254 height 14
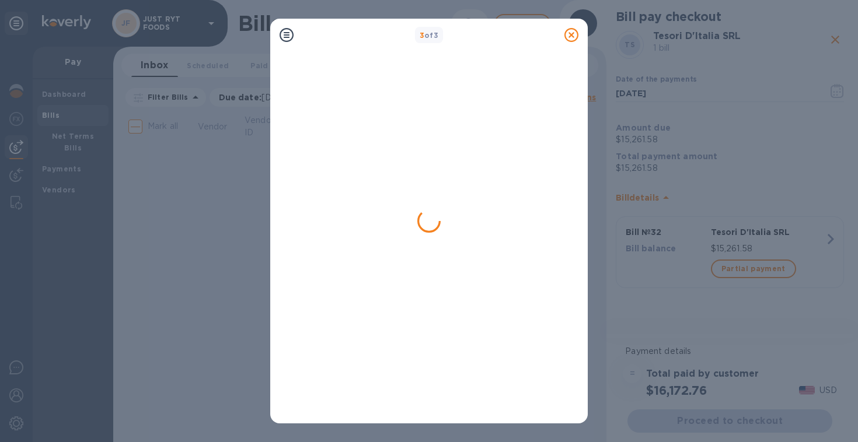
scroll to position [0, 0]
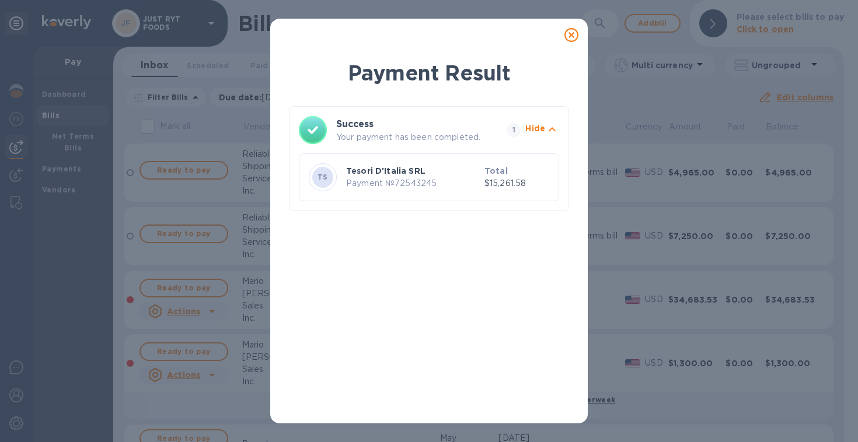
click at [571, 38] on icon at bounding box center [571, 35] width 14 height 14
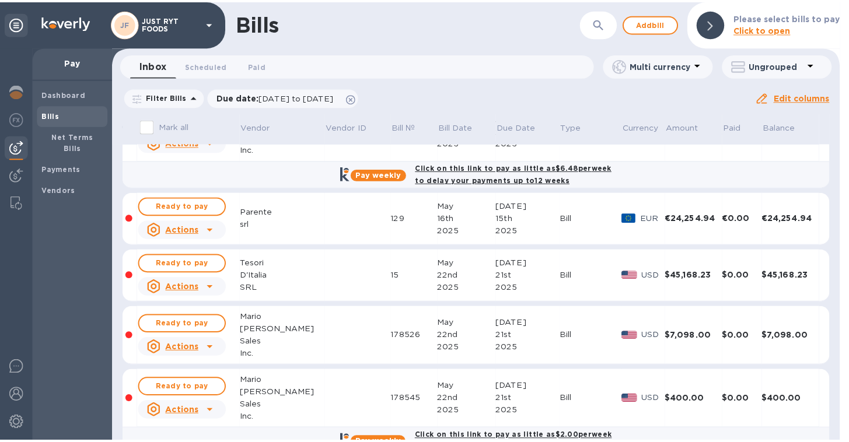
scroll to position [235, 0]
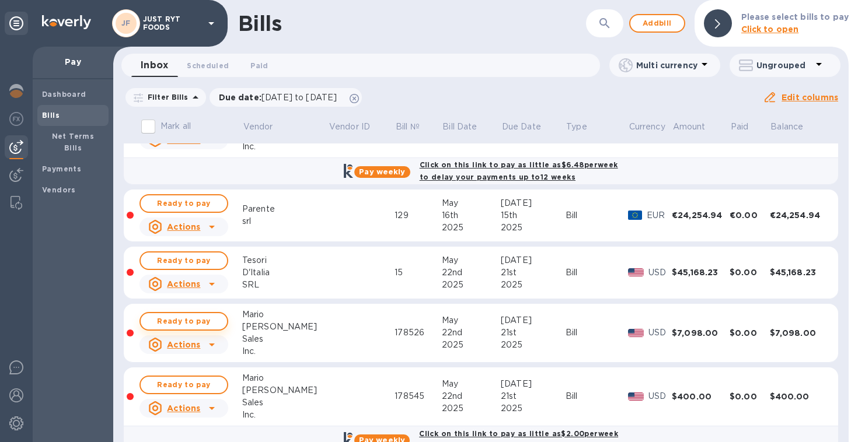
click at [181, 322] on span "Ready to pay" at bounding box center [184, 322] width 68 height 14
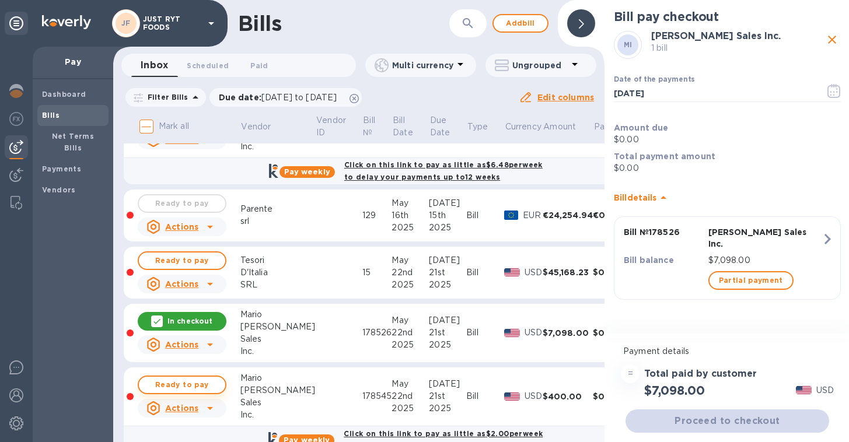
click at [185, 386] on span "Ready to pay" at bounding box center [182, 385] width 68 height 14
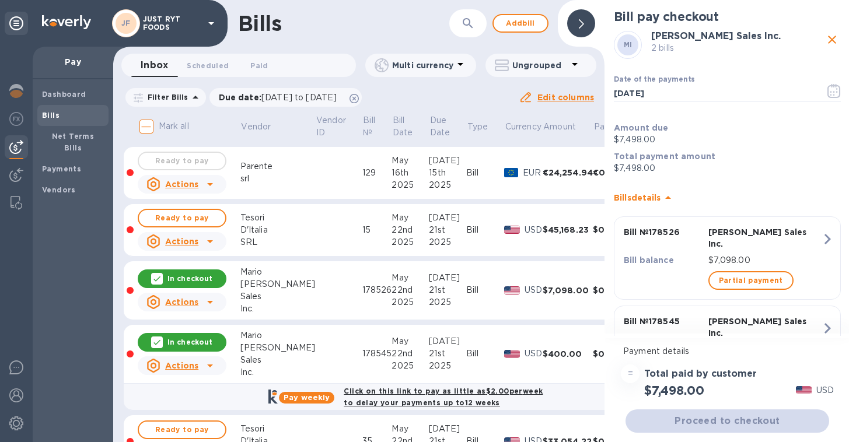
scroll to position [279, 0]
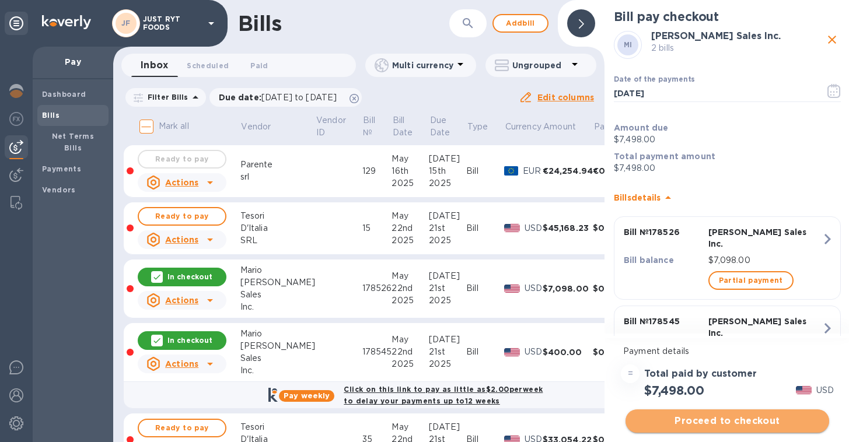
click at [721, 420] on span "Proceed to checkout" at bounding box center [727, 421] width 185 height 14
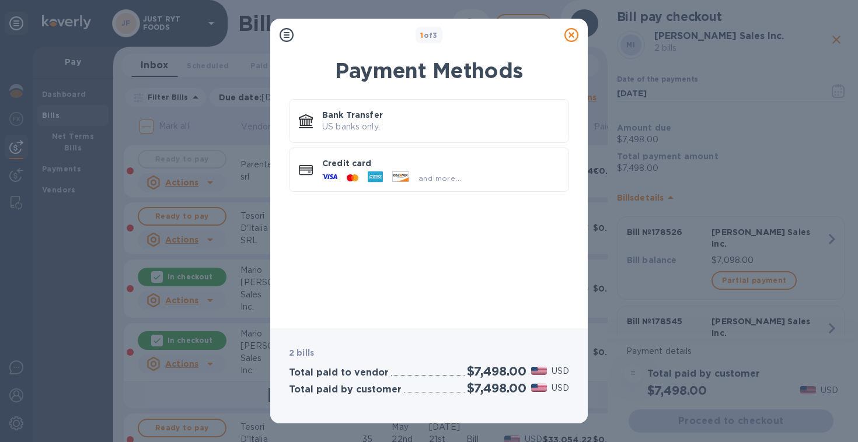
click at [576, 37] on icon at bounding box center [571, 35] width 14 height 14
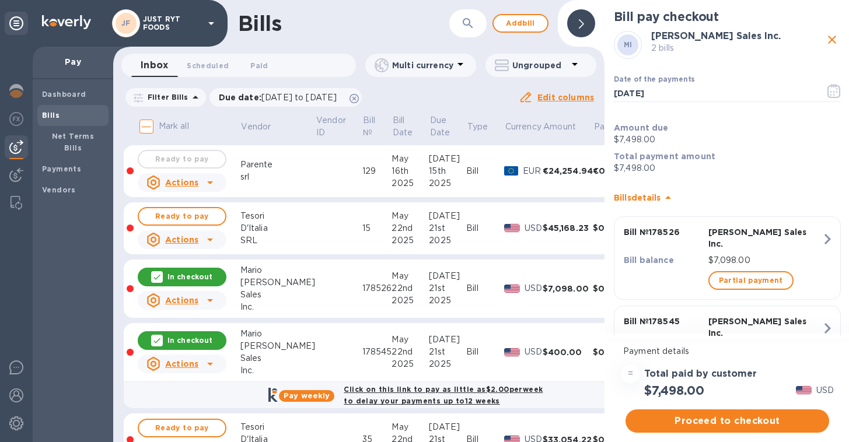
click at [180, 277] on p "In checkout" at bounding box center [189, 277] width 45 height 10
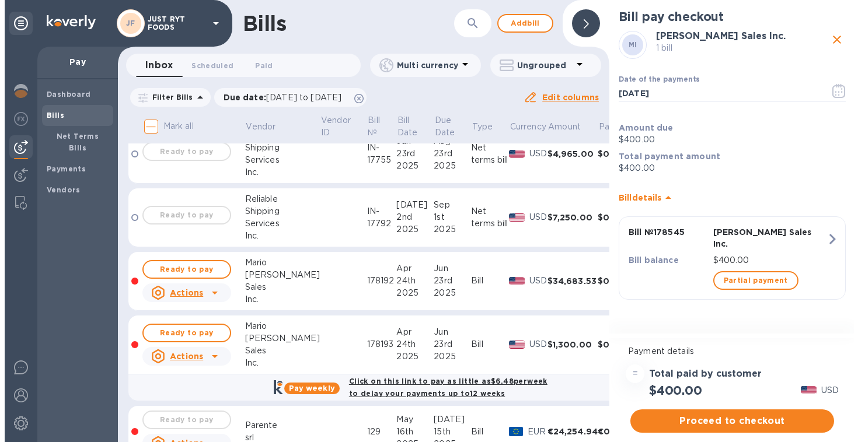
scroll to position [19, 0]
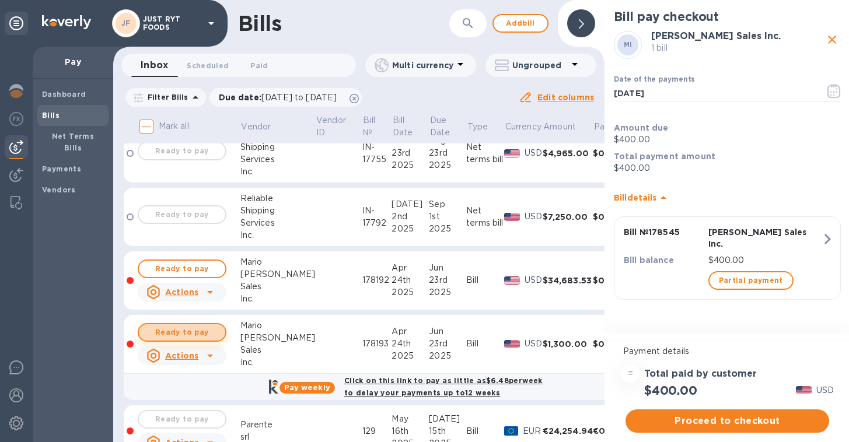
click at [190, 331] on span "Ready to pay" at bounding box center [182, 333] width 68 height 14
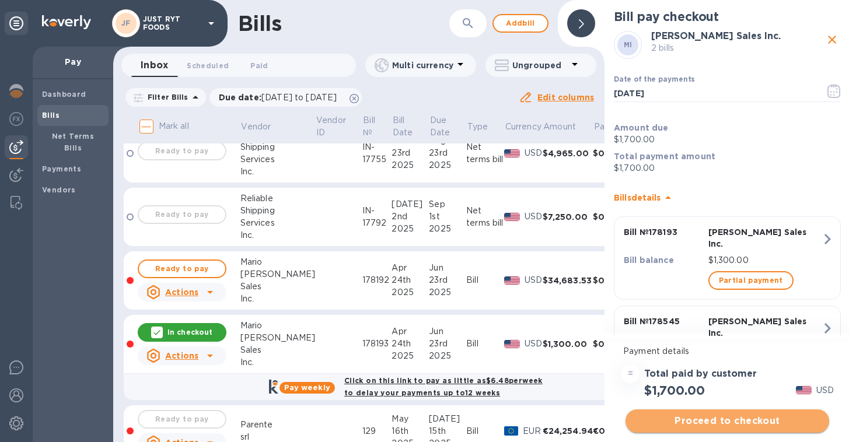
click at [701, 426] on span "Proceed to checkout" at bounding box center [727, 421] width 185 height 14
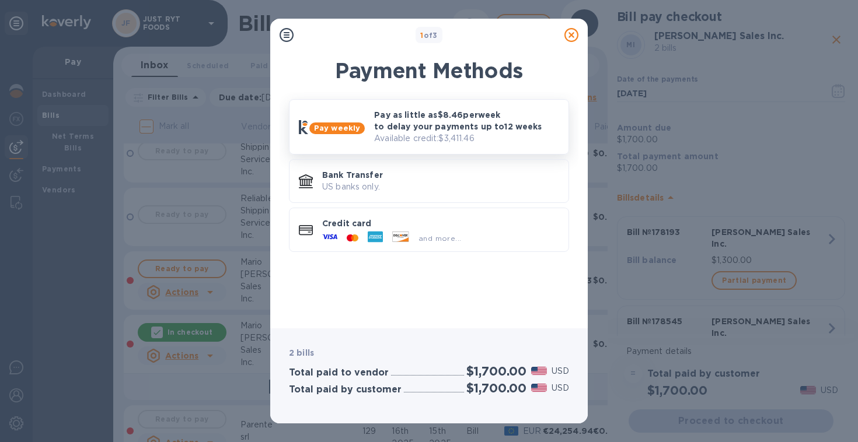
click at [492, 132] on p "Pay as little as $8.46 per week to delay your payments up to 12 weeks" at bounding box center [466, 120] width 185 height 23
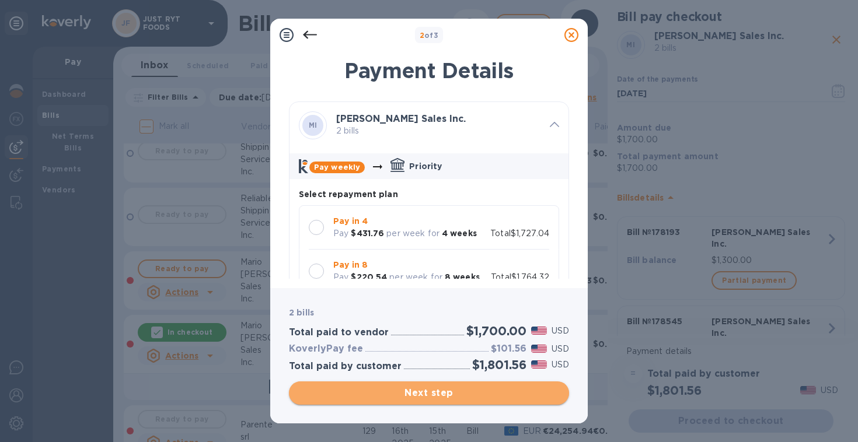
click at [364, 392] on span "Next step" at bounding box center [428, 393] width 261 height 14
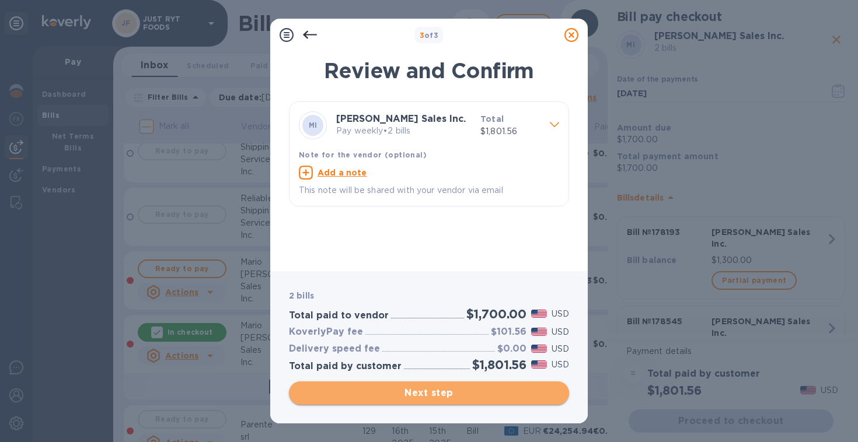
click at [364, 392] on span "Next step" at bounding box center [428, 393] width 261 height 14
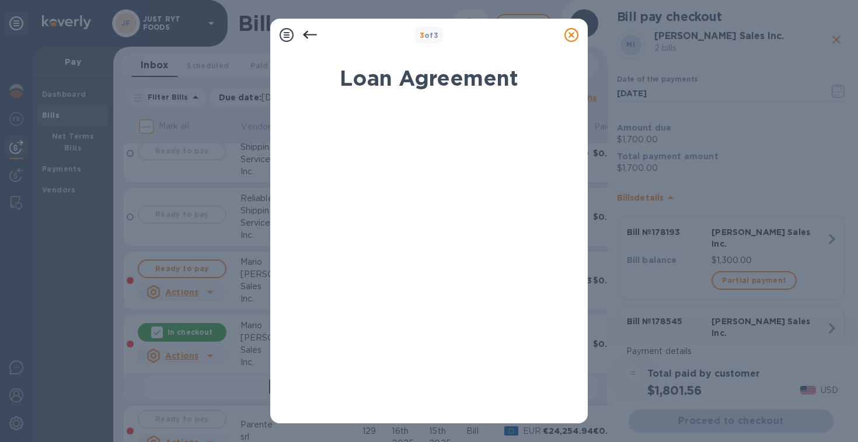
scroll to position [222, 0]
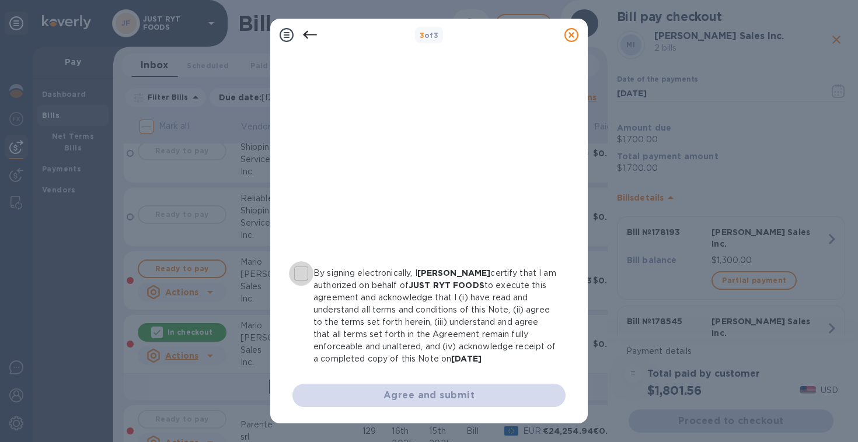
click at [299, 261] on input "By signing electronically, I [PERSON_NAME] certify that I am authorized on beha…" at bounding box center [301, 273] width 25 height 25
checkbox input "true"
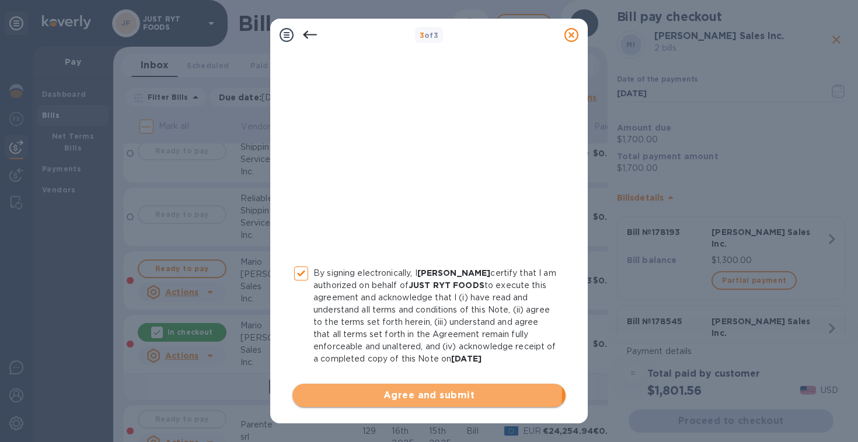
click at [398, 393] on span "Agree and submit" at bounding box center [429, 396] width 254 height 14
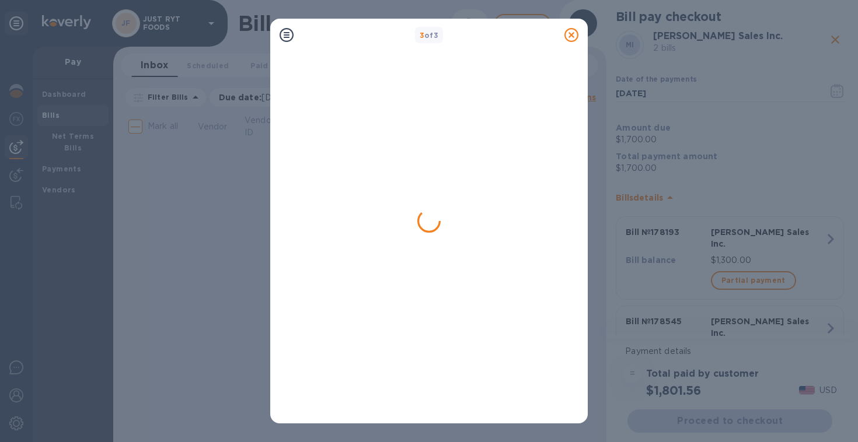
scroll to position [0, 0]
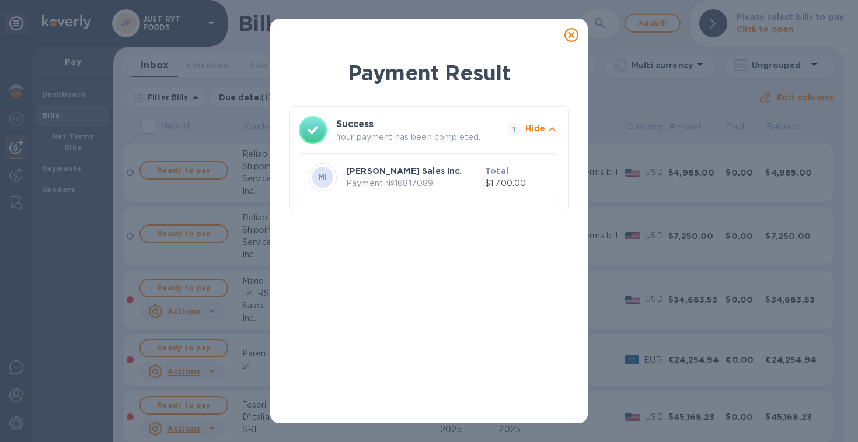
click at [571, 35] on icon at bounding box center [571, 35] width 14 height 14
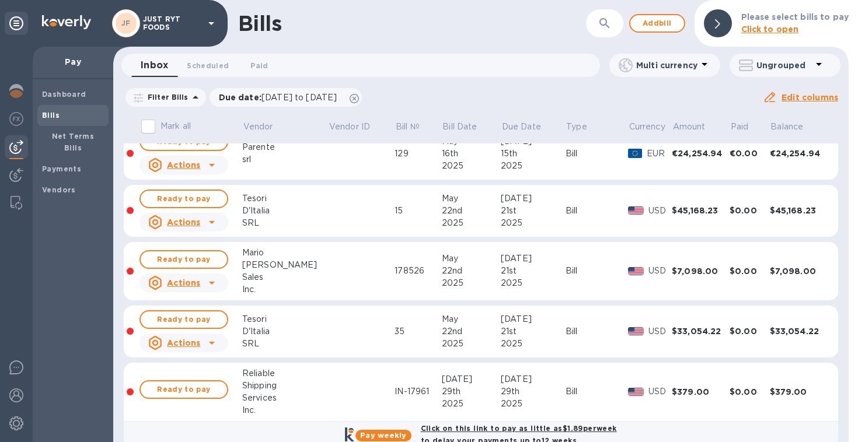
scroll to position [211, 0]
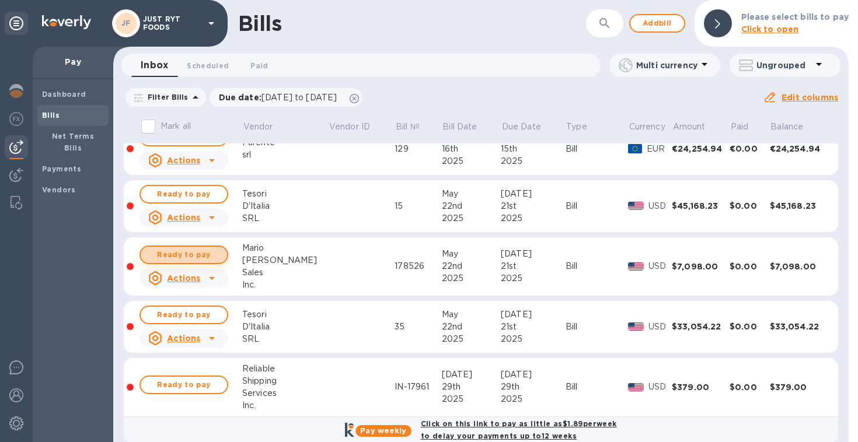
click at [193, 251] on span "Ready to pay" at bounding box center [184, 255] width 68 height 14
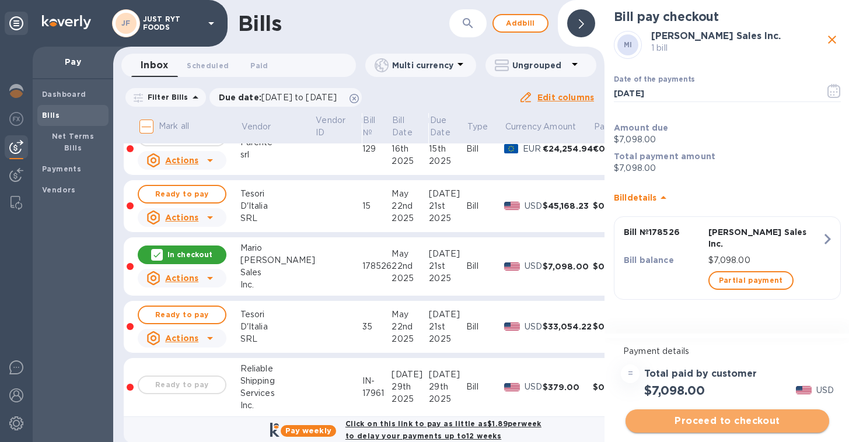
click at [691, 425] on span "Proceed to checkout" at bounding box center [727, 421] width 185 height 14
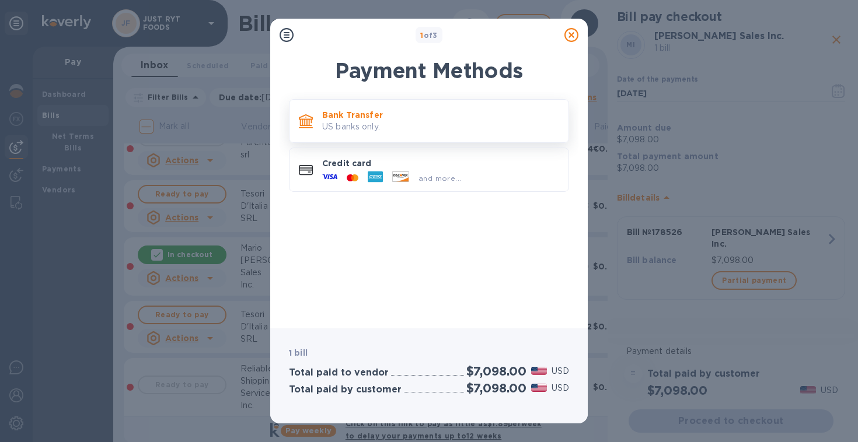
click at [438, 120] on p "Bank Transfer" at bounding box center [440, 115] width 237 height 12
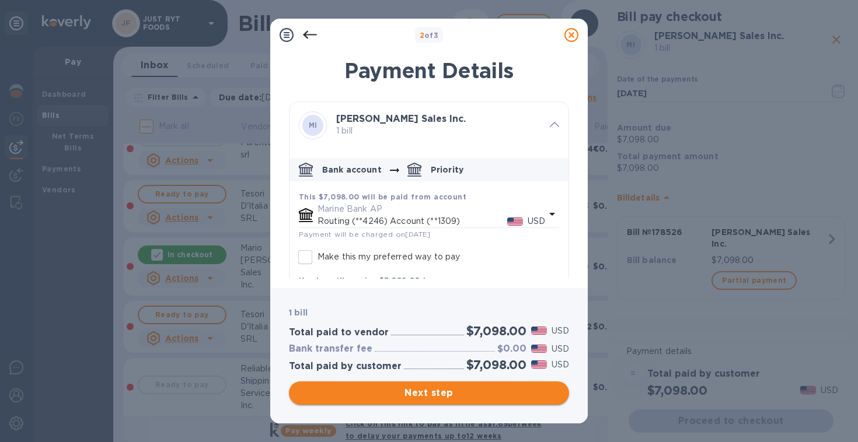
click at [481, 392] on span "Next step" at bounding box center [428, 393] width 261 height 14
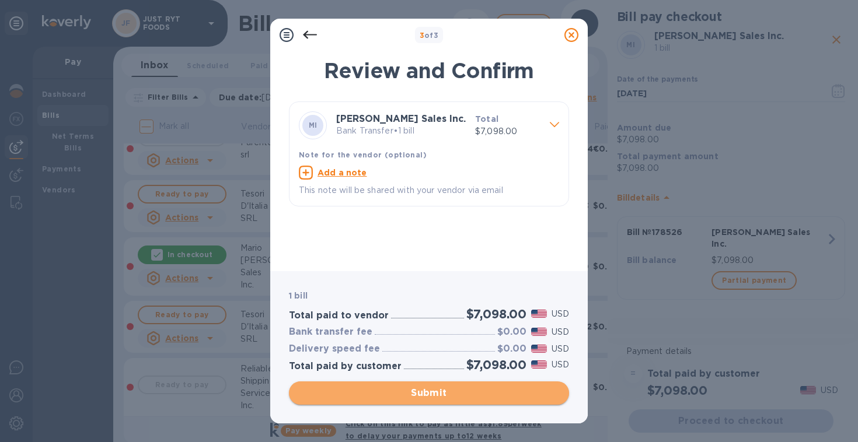
click at [481, 392] on span "Submit" at bounding box center [428, 393] width 261 height 14
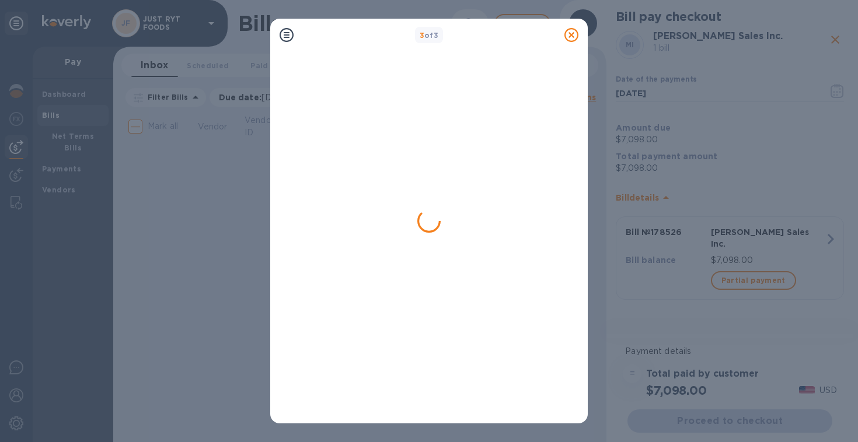
scroll to position [0, 0]
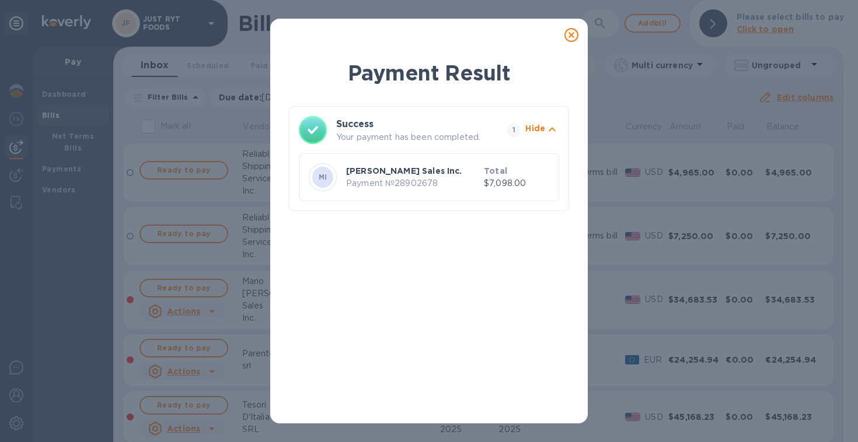
click at [444, 303] on div "Payment Result Success Your payment has been completed. 1 Hide MI [PERSON_NAME]…" at bounding box center [429, 236] width 280 height 356
click at [565, 33] on icon at bounding box center [571, 35] width 14 height 14
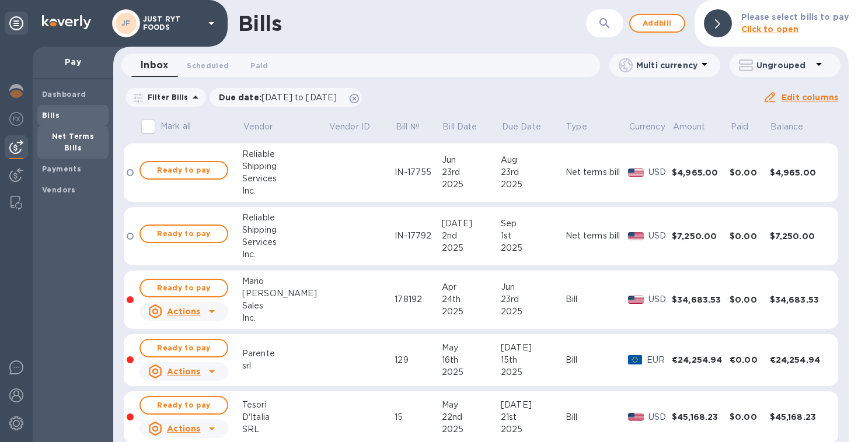
click at [93, 140] on b "Net Terms Bills" at bounding box center [73, 142] width 43 height 20
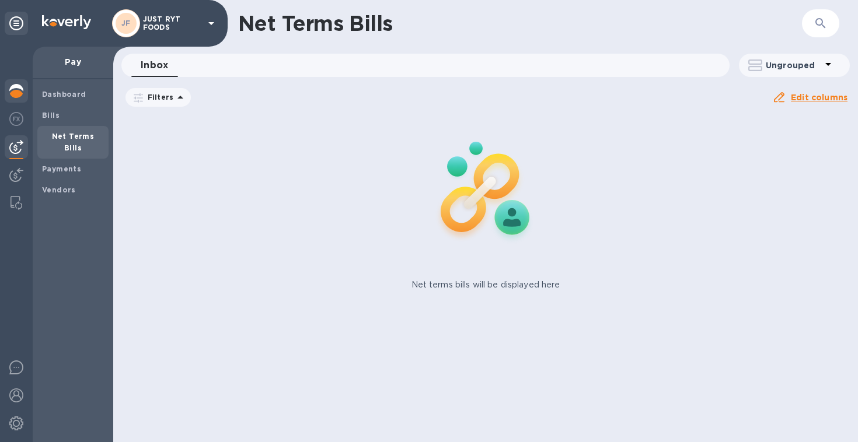
click at [20, 87] on img at bounding box center [16, 91] width 14 height 14
